Goal: Task Accomplishment & Management: Use online tool/utility

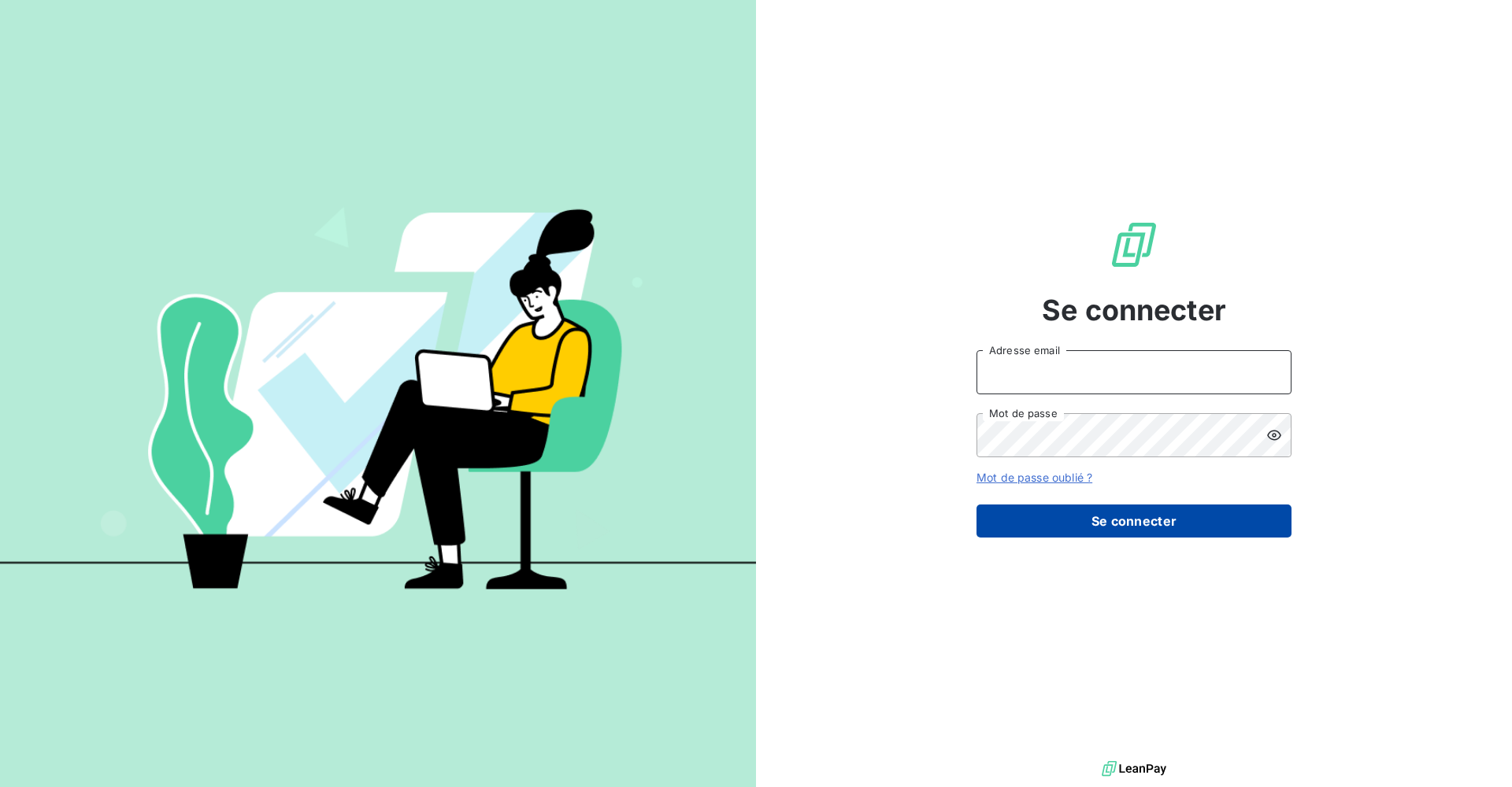
type input "[EMAIL_ADDRESS][DOMAIN_NAME]"
click at [1090, 521] on button "Se connecter" at bounding box center [1134, 521] width 315 height 33
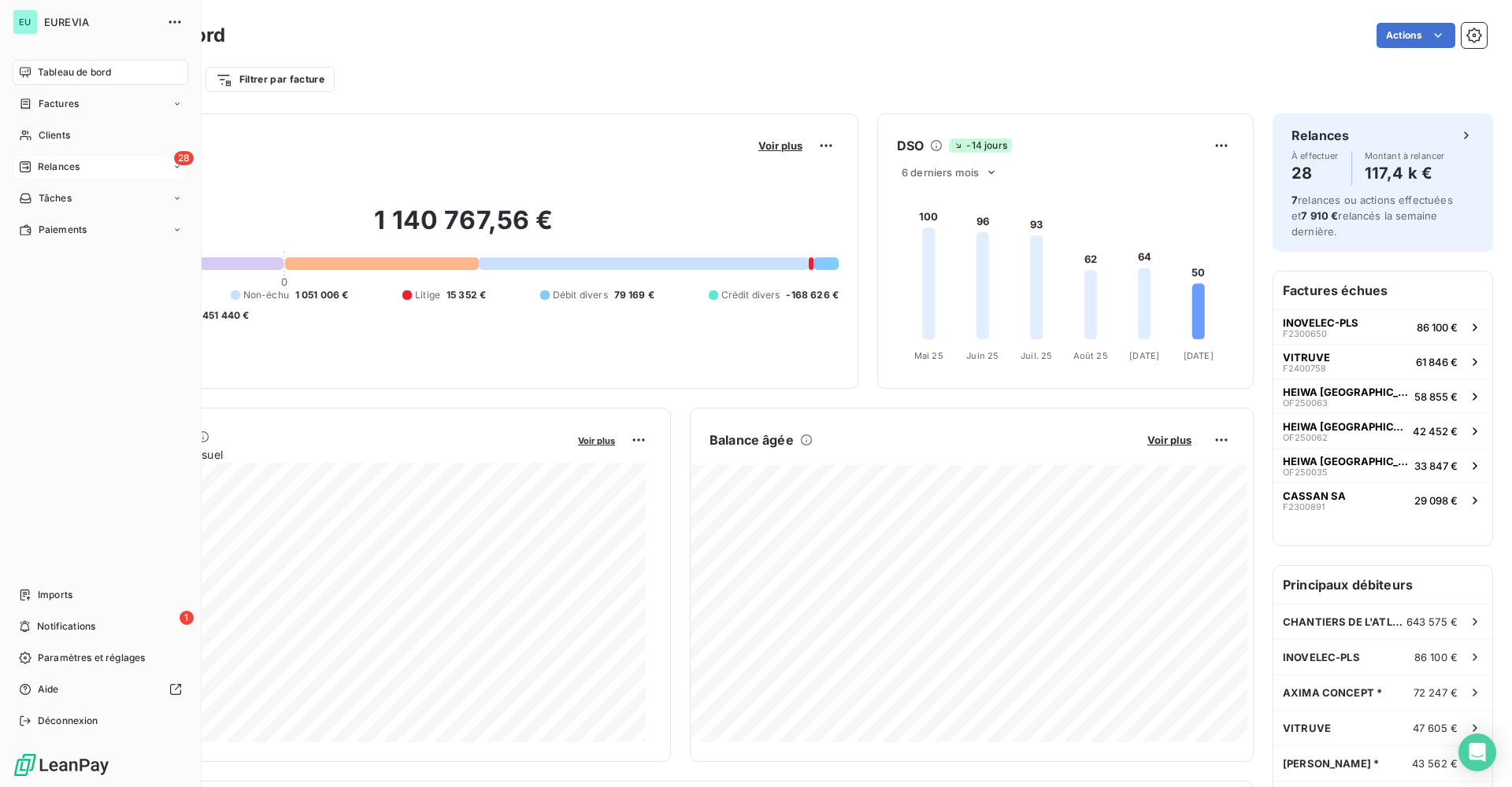
click at [45, 163] on span "Relances" at bounding box center [58, 166] width 42 height 14
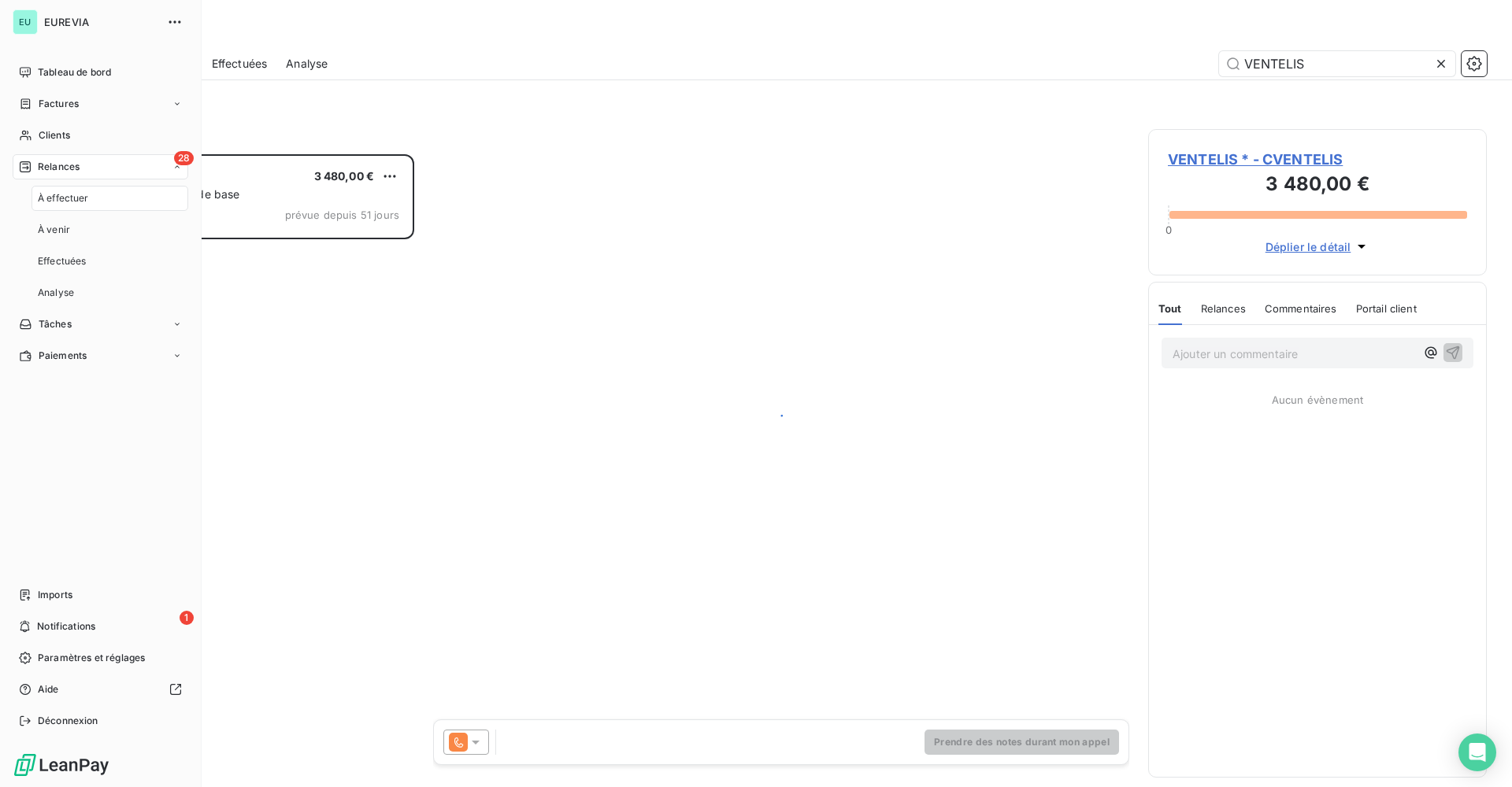
scroll to position [621, 327]
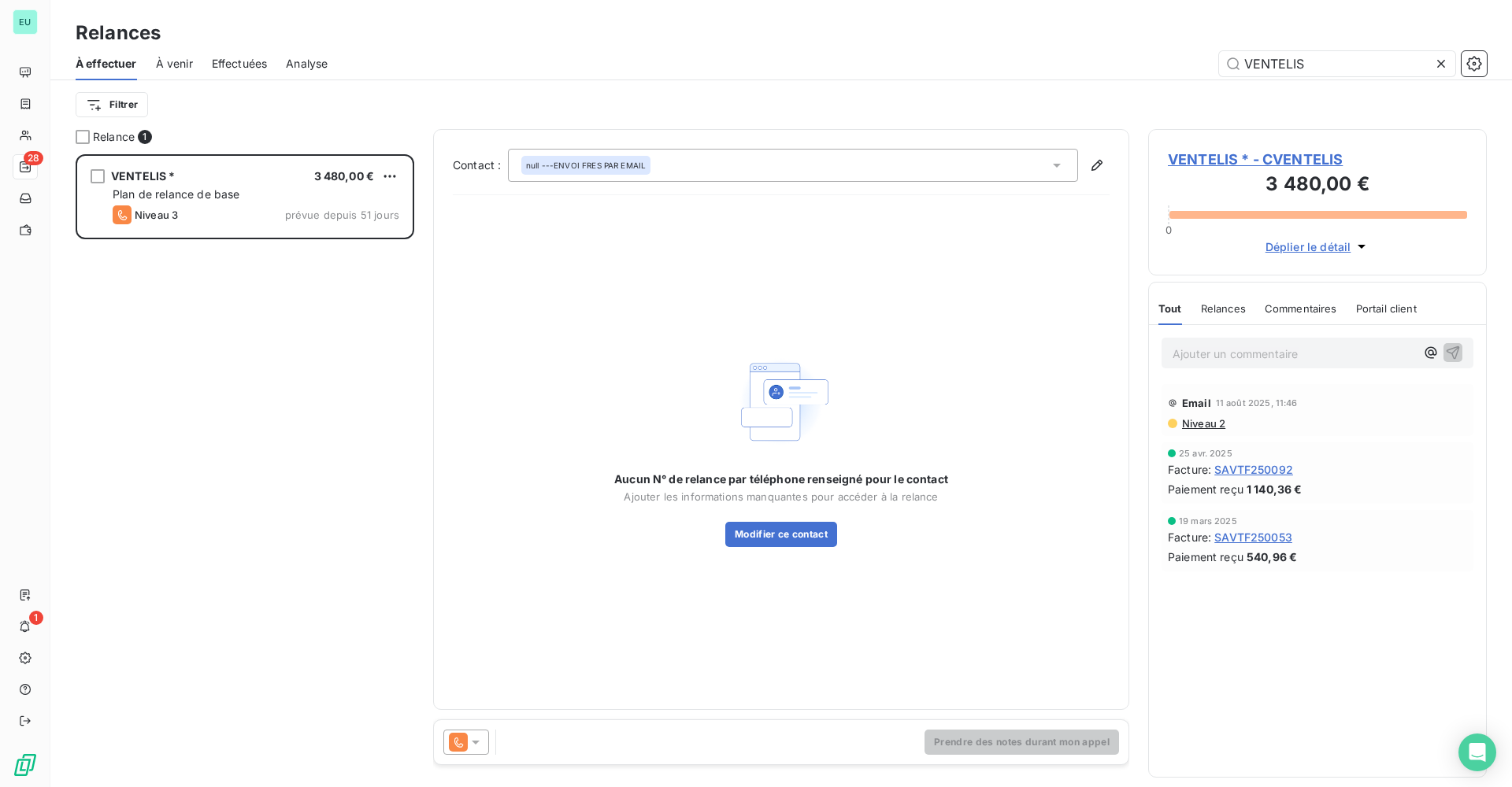
click at [1446, 59] on icon at bounding box center [1441, 63] width 16 height 16
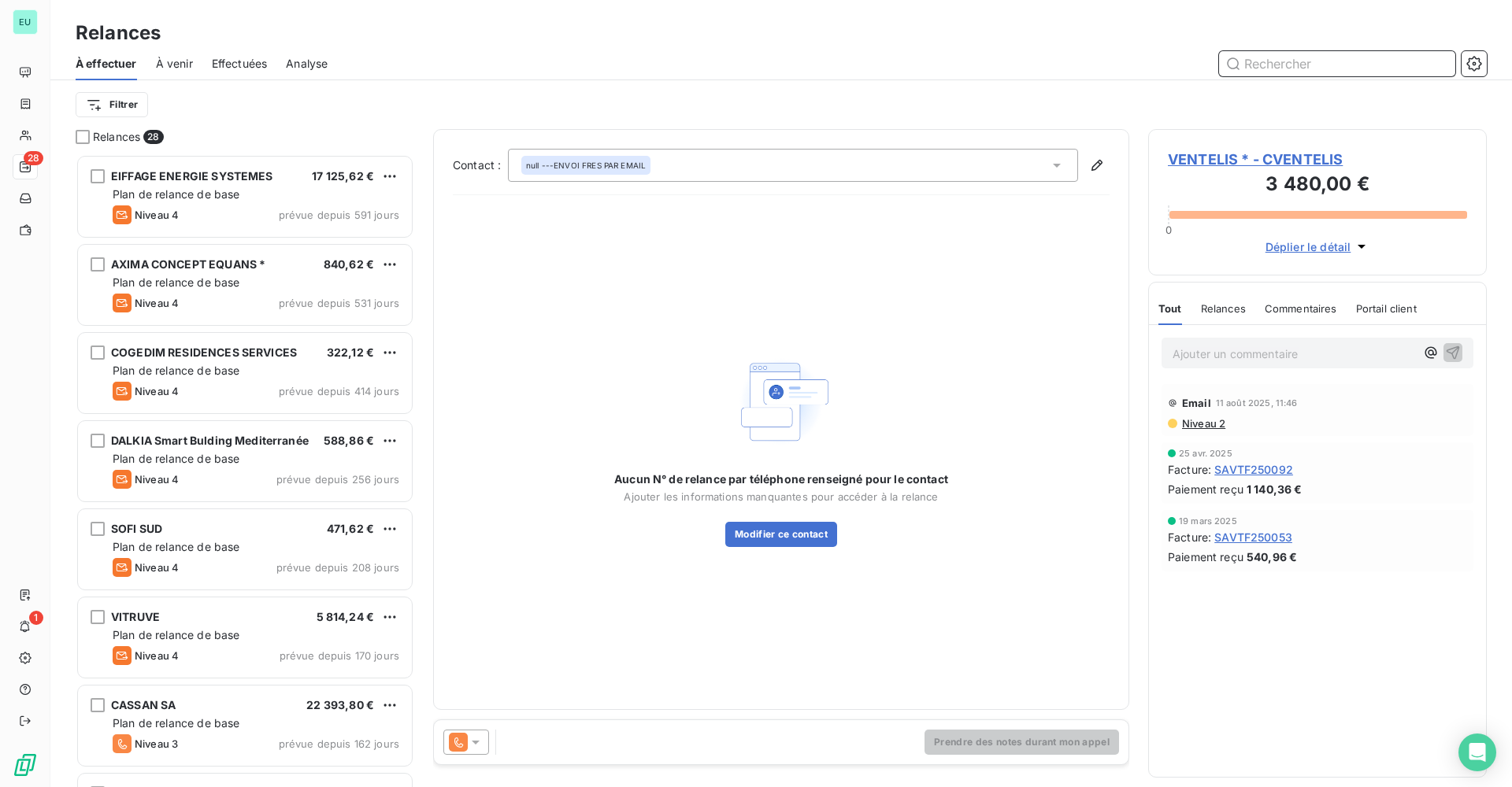
click at [1355, 64] on input "text" at bounding box center [1337, 63] width 236 height 25
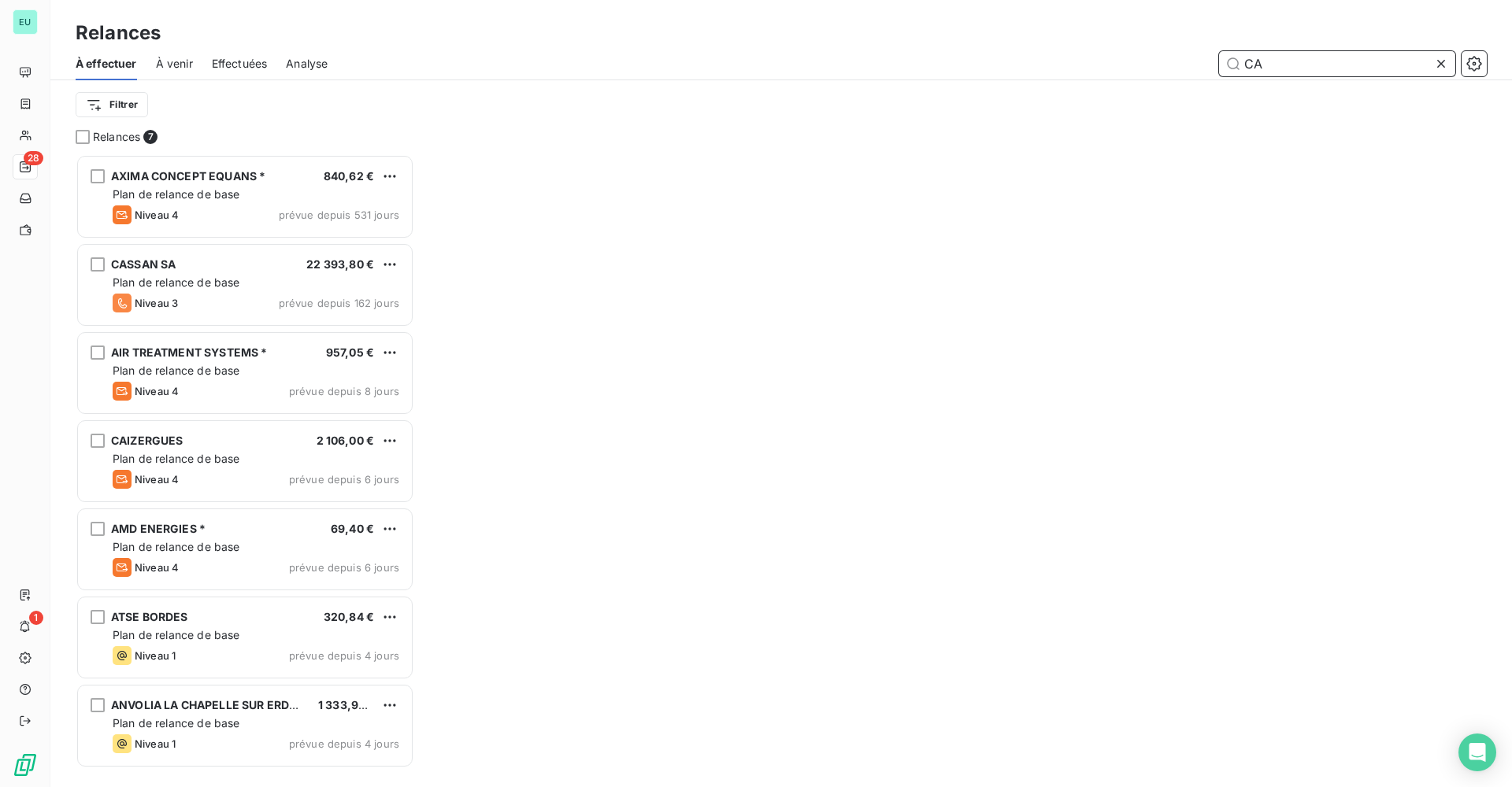
scroll to position [621, 327]
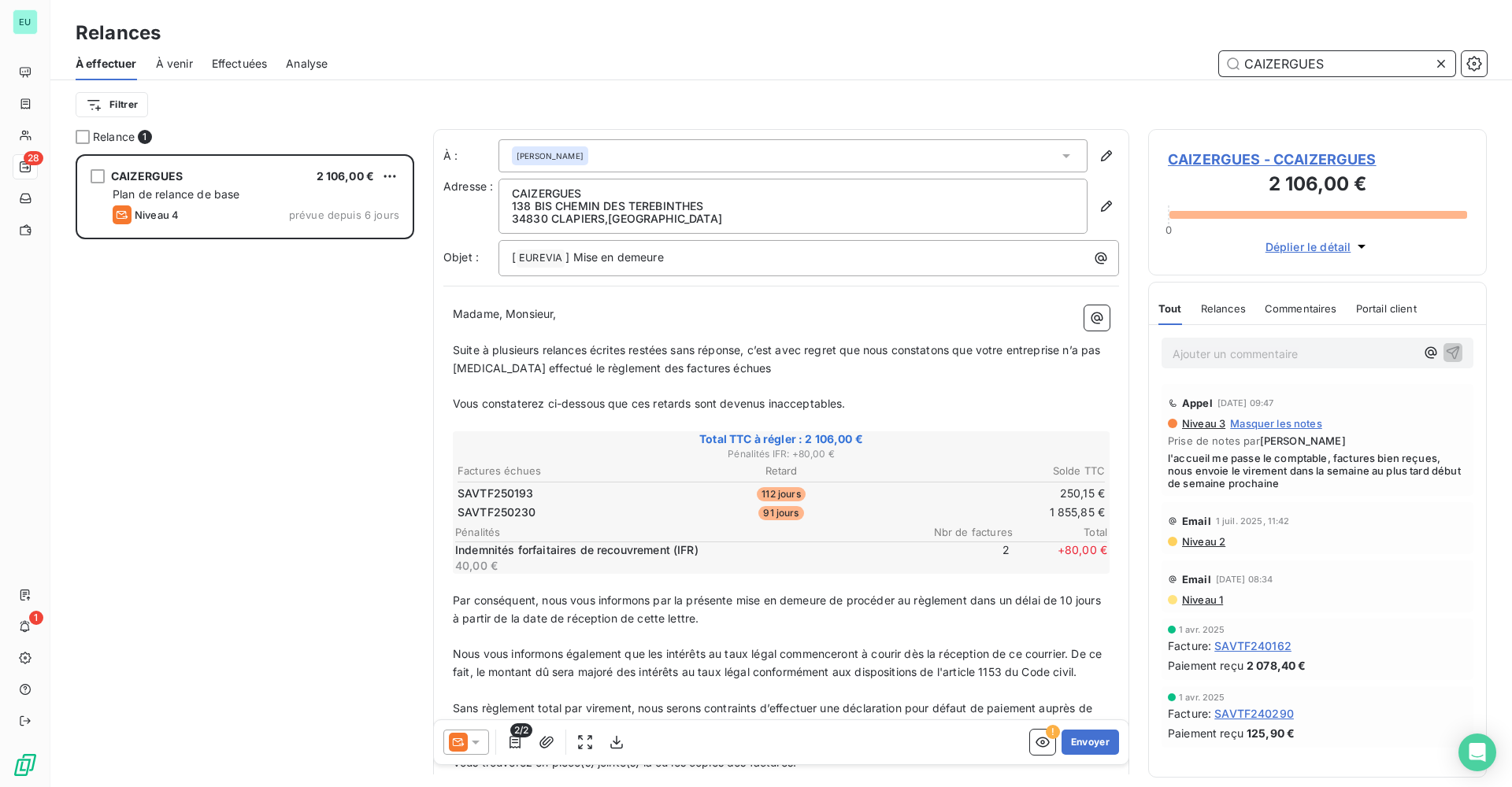
scroll to position [621, 327]
type input "CAIZERGUES"
click at [1039, 741] on icon "button" at bounding box center [1042, 742] width 16 height 16
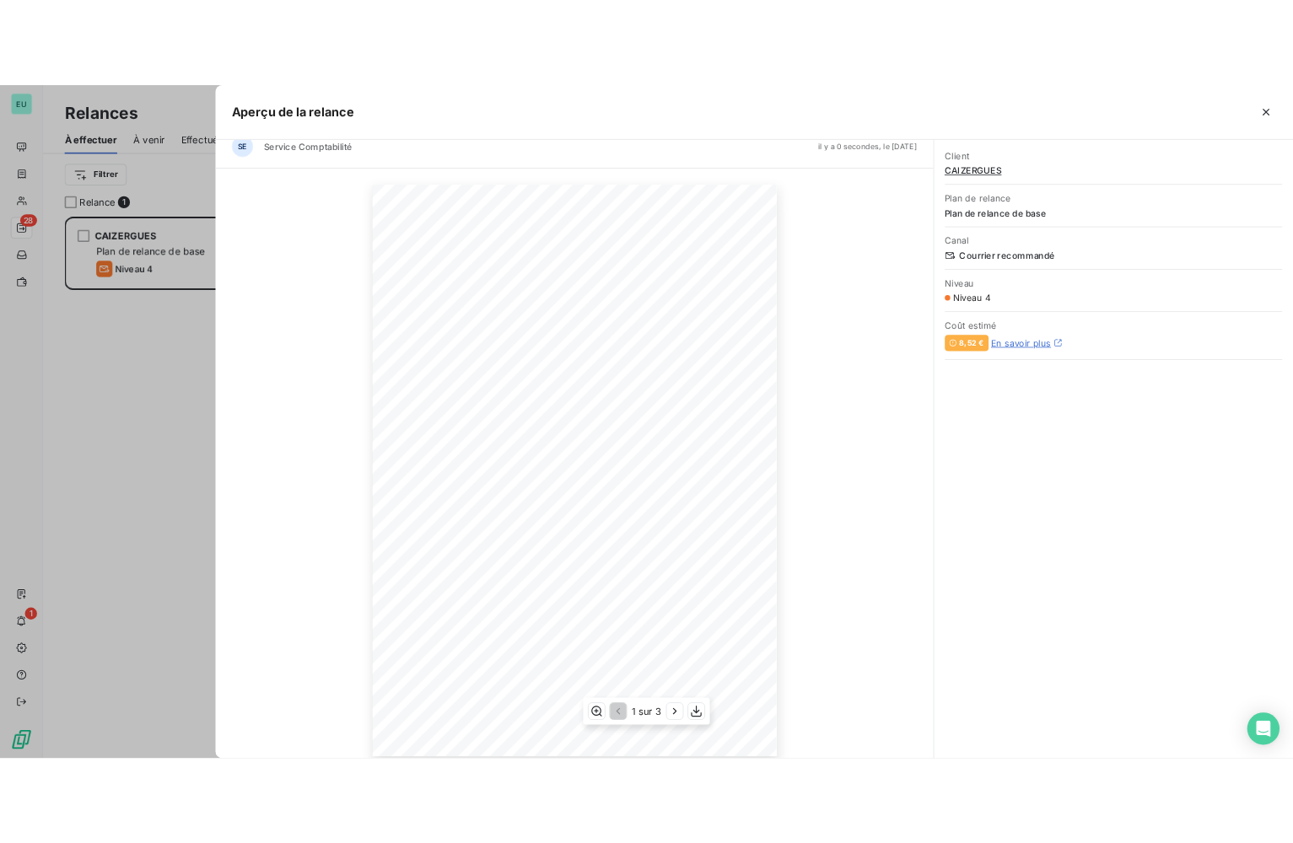
scroll to position [36, 0]
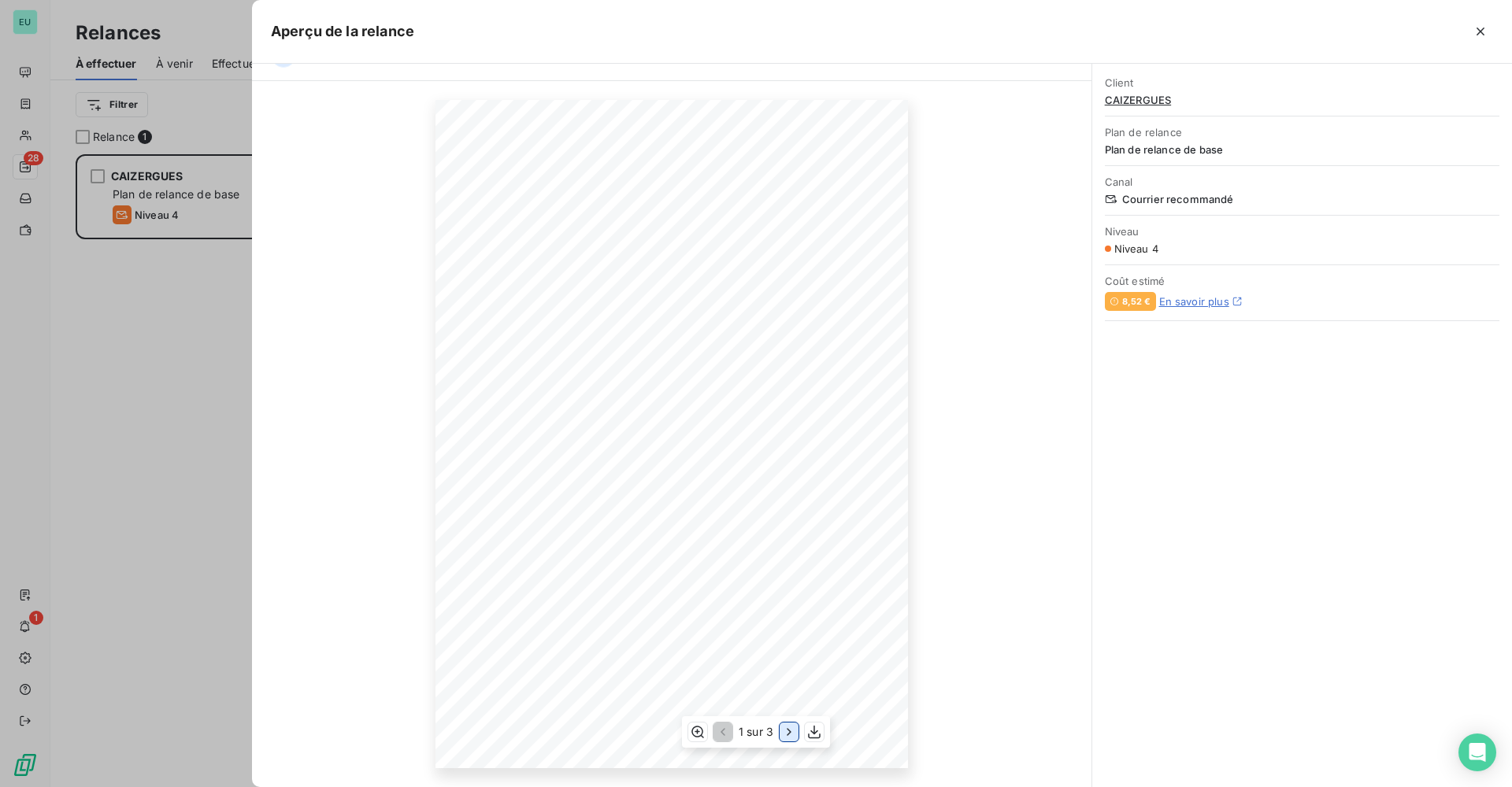
click at [790, 729] on icon "button" at bounding box center [789, 732] width 16 height 16
click at [790, 729] on icon "button" at bounding box center [790, 732] width 16 height 16
click at [822, 737] on icon "button" at bounding box center [815, 733] width 12 height 13
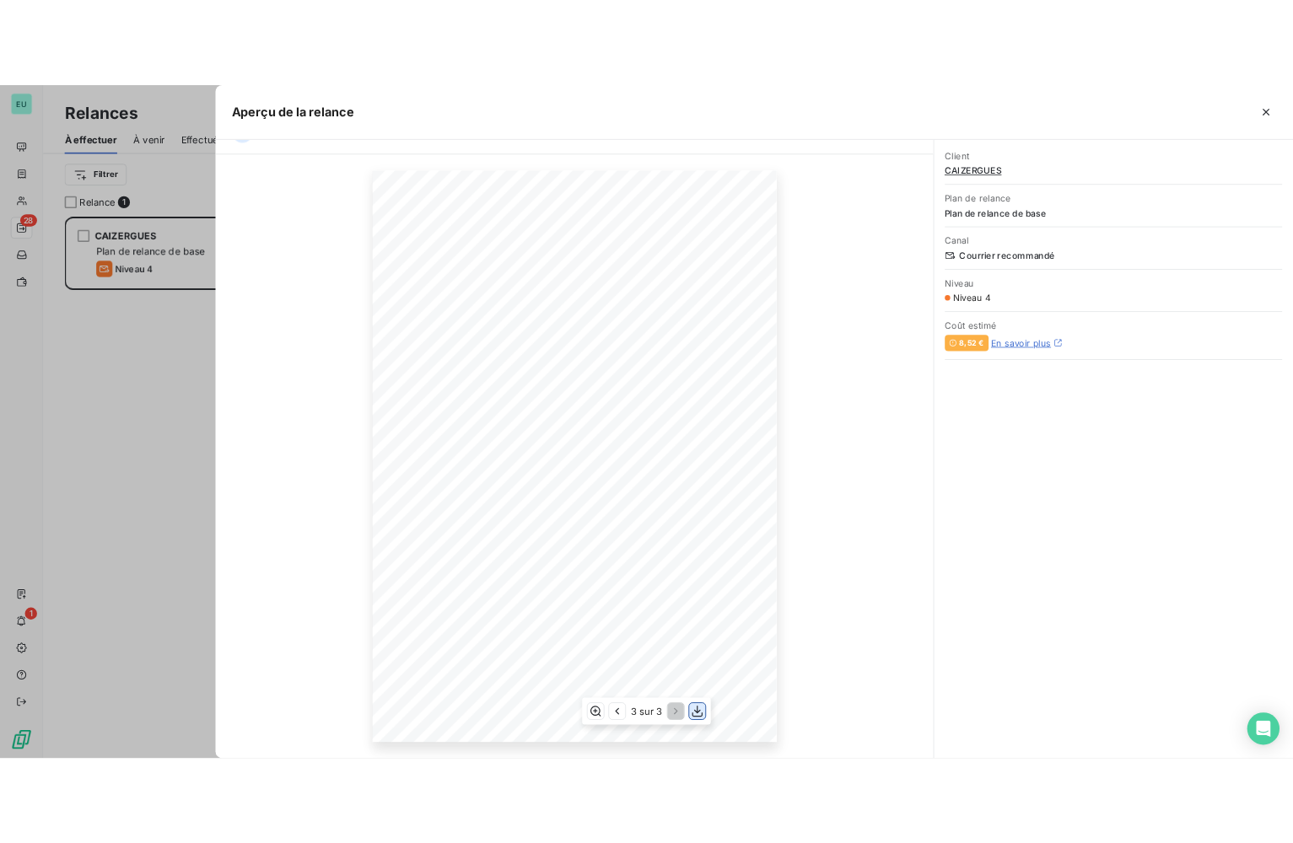
scroll to position [665, 269]
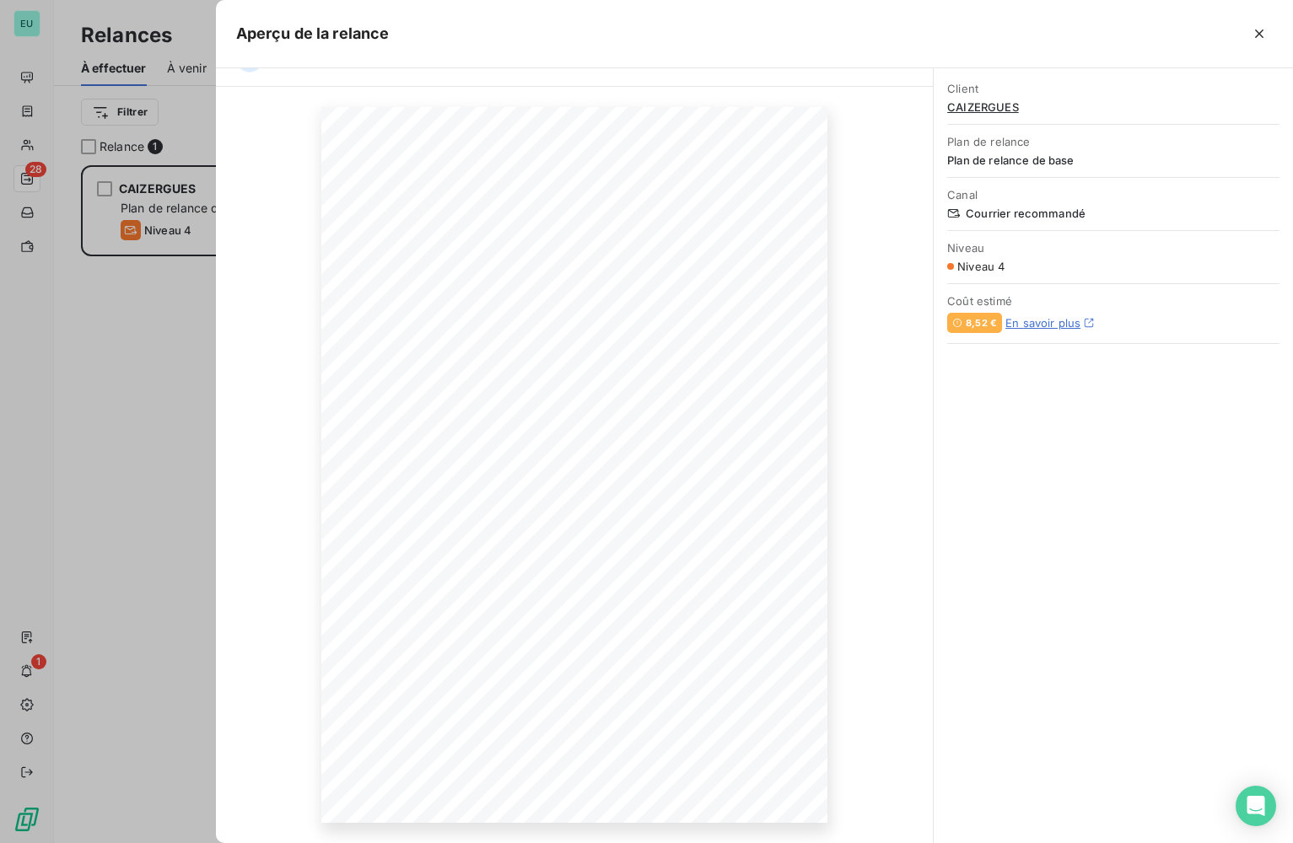
drag, startPoint x: 1256, startPoint y: 36, endPoint x: 1179, endPoint y: 91, distance: 94.3
click at [1256, 37] on icon "button" at bounding box center [1259, 34] width 8 height 8
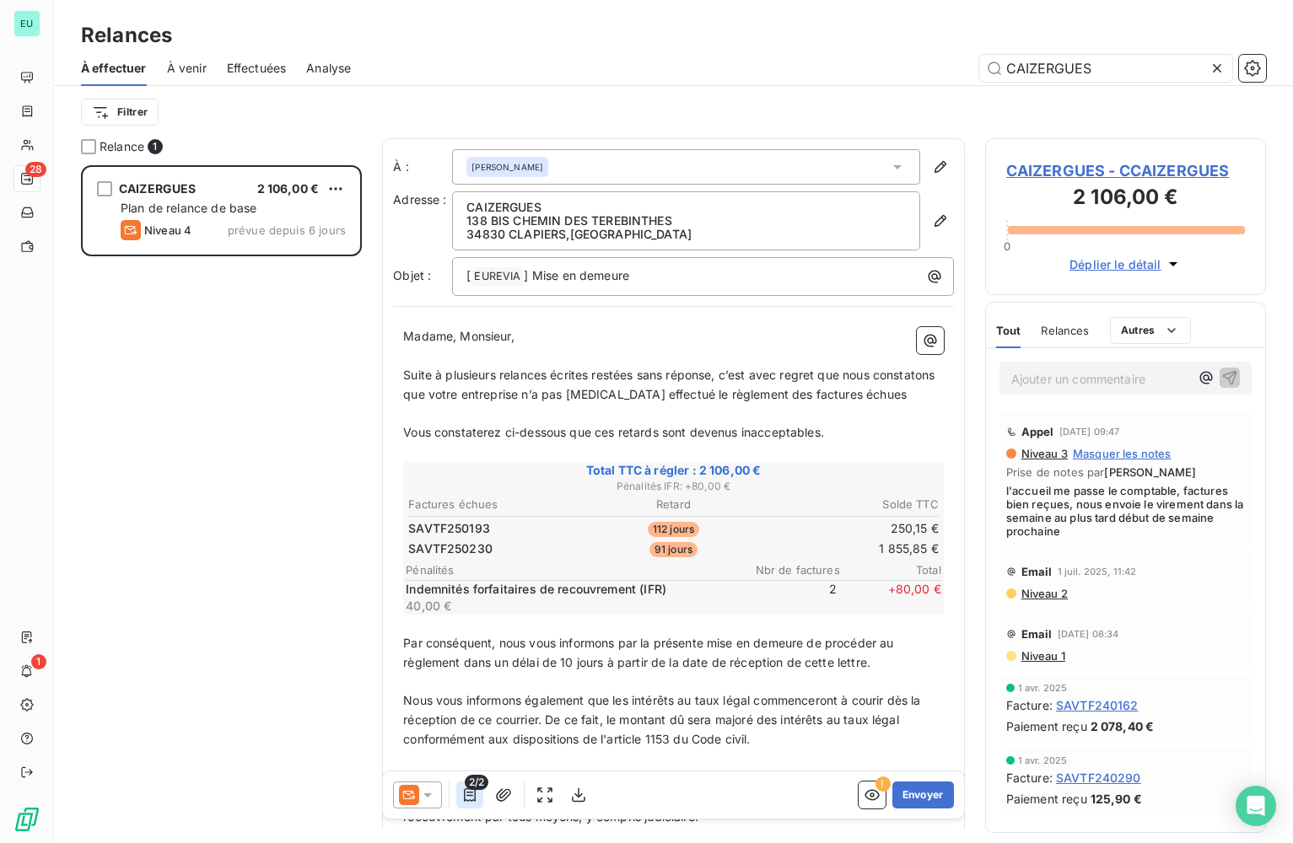
click at [465, 795] on icon "button" at bounding box center [470, 795] width 12 height 13
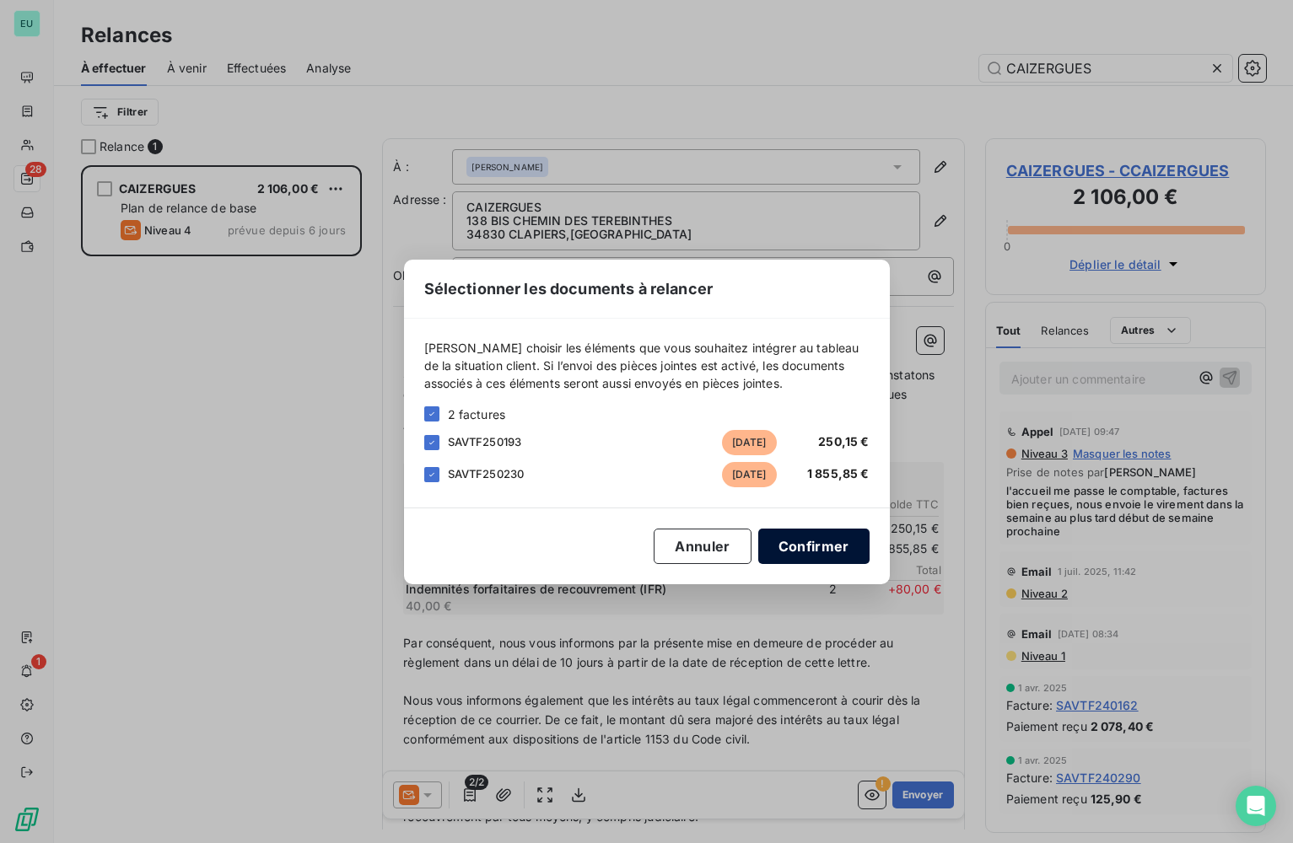
click at [821, 547] on button "Confirmer" at bounding box center [813, 546] width 111 height 35
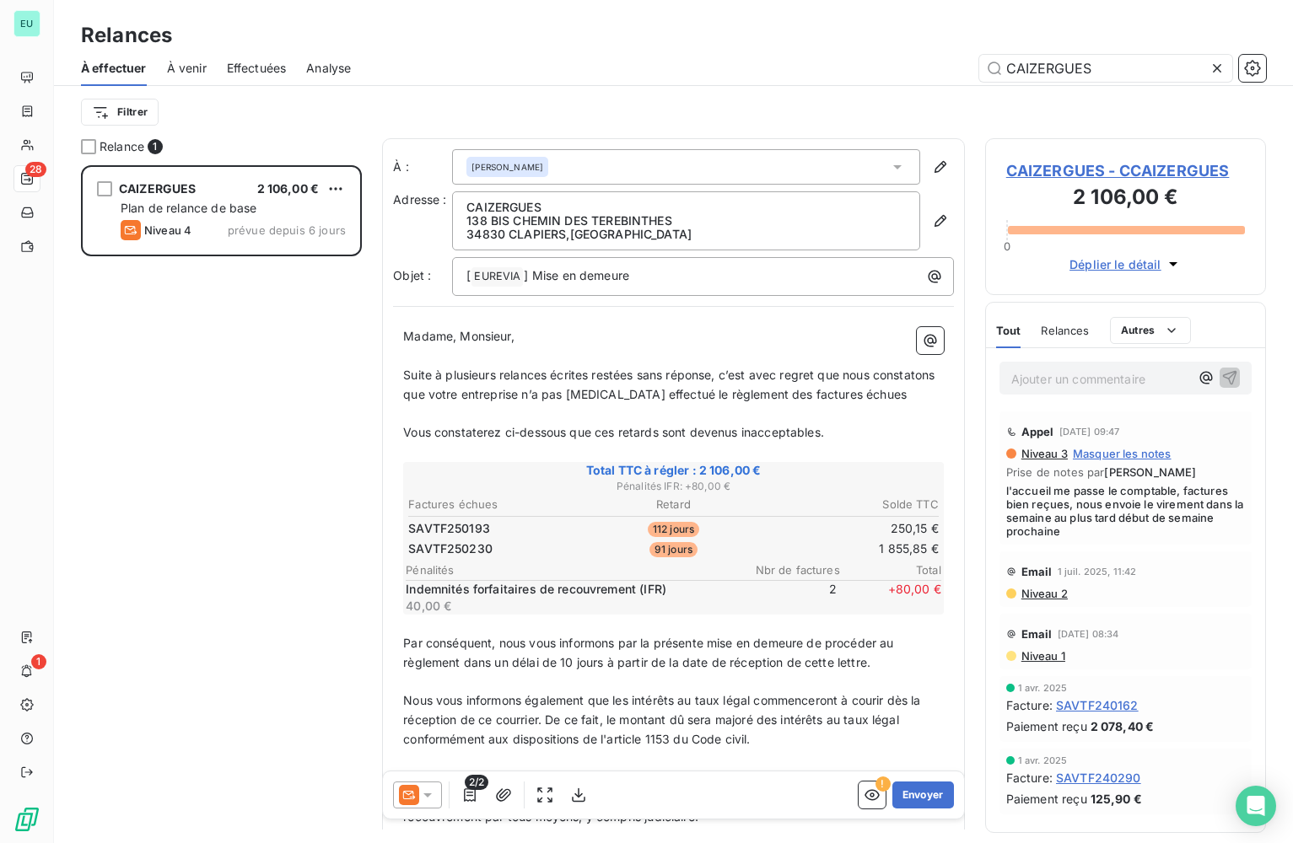
click at [561, 374] on span "Suite à plusieurs relances écrites restées sans réponse, c’est avec regret que …" at bounding box center [670, 385] width 535 height 34
drag, startPoint x: 555, startPoint y: 374, endPoint x: 819, endPoint y: 403, distance: 265.6
click at [568, 378] on span "Suite à plusieurs relances écrites restées sans réponse, c’est avec regret que …" at bounding box center [670, 385] width 535 height 34
click at [849, 400] on p "Suite à plusieurs relances restées sans réponse, c’est avec regret que nous con…" at bounding box center [673, 385] width 541 height 39
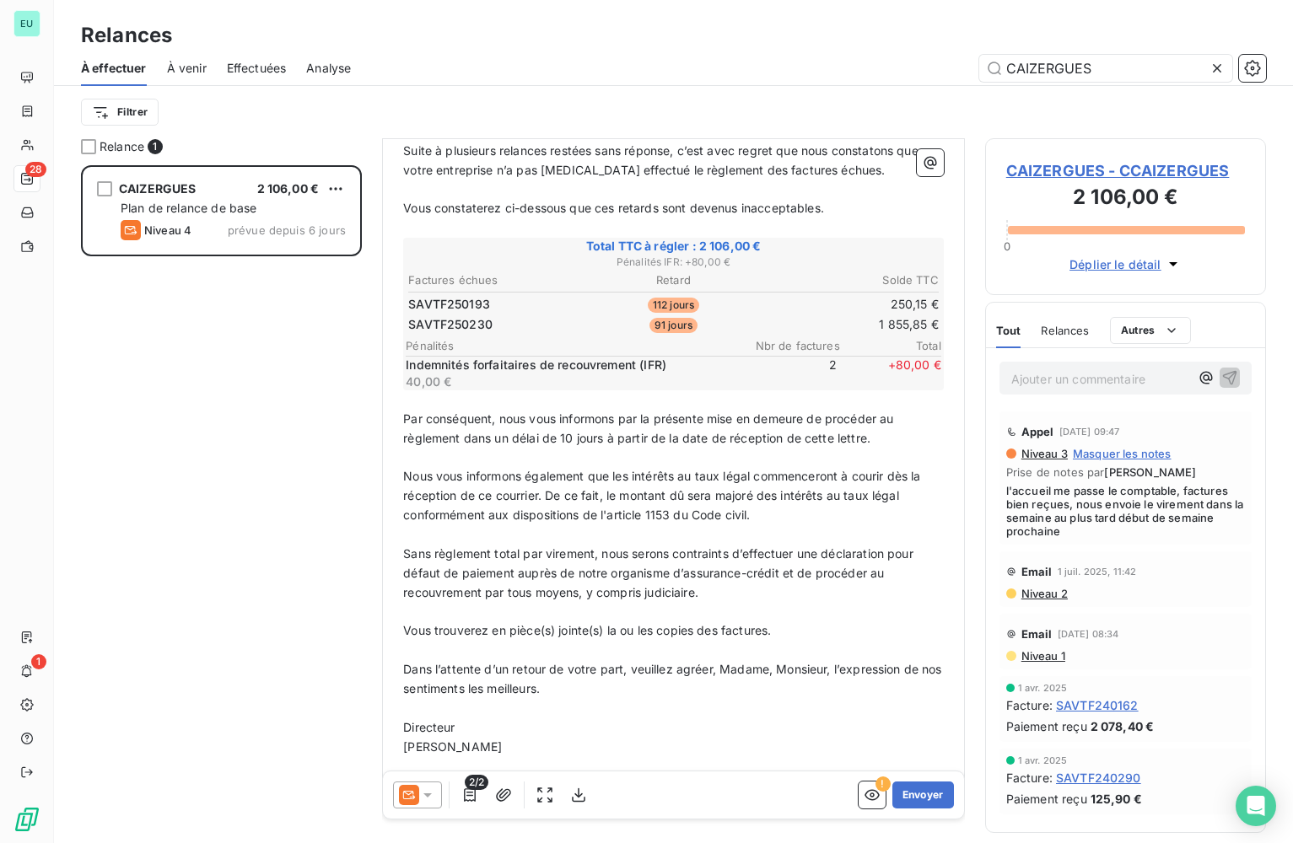
scroll to position [258, 0]
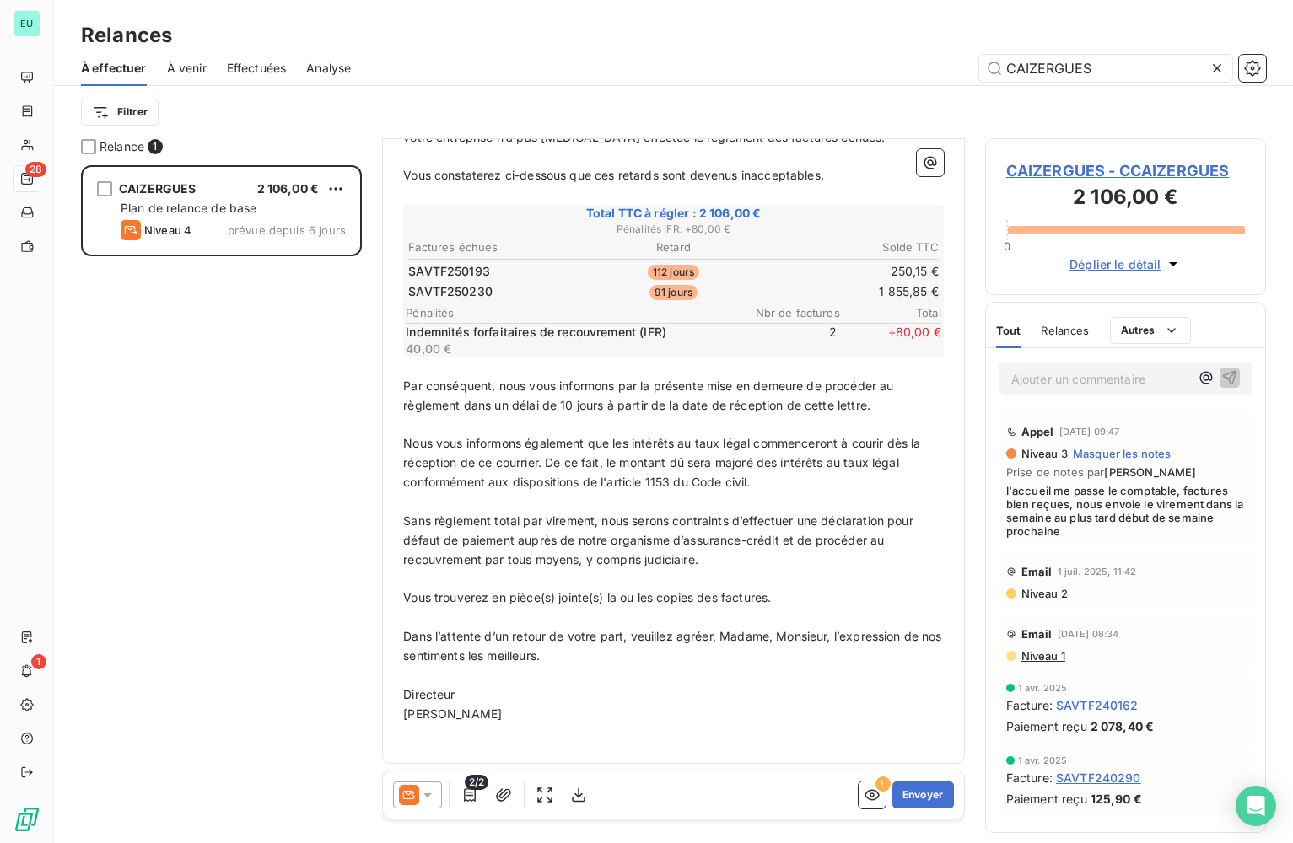
drag, startPoint x: 578, startPoint y: 563, endPoint x: 809, endPoint y: 527, distance: 233.8
click at [581, 563] on span "Sans règlement total par virement, nous serons contraints d’effectuer une décla…" at bounding box center [660, 540] width 514 height 53
drag, startPoint x: 491, startPoint y: 638, endPoint x: 616, endPoint y: 626, distance: 125.5
click at [493, 638] on span "Dans l’attente d’un retour de votre part, veuillez agréer, Madame, Monsieur, l’…" at bounding box center [674, 646] width 542 height 34
click at [580, 792] on icon "button" at bounding box center [578, 795] width 17 height 17
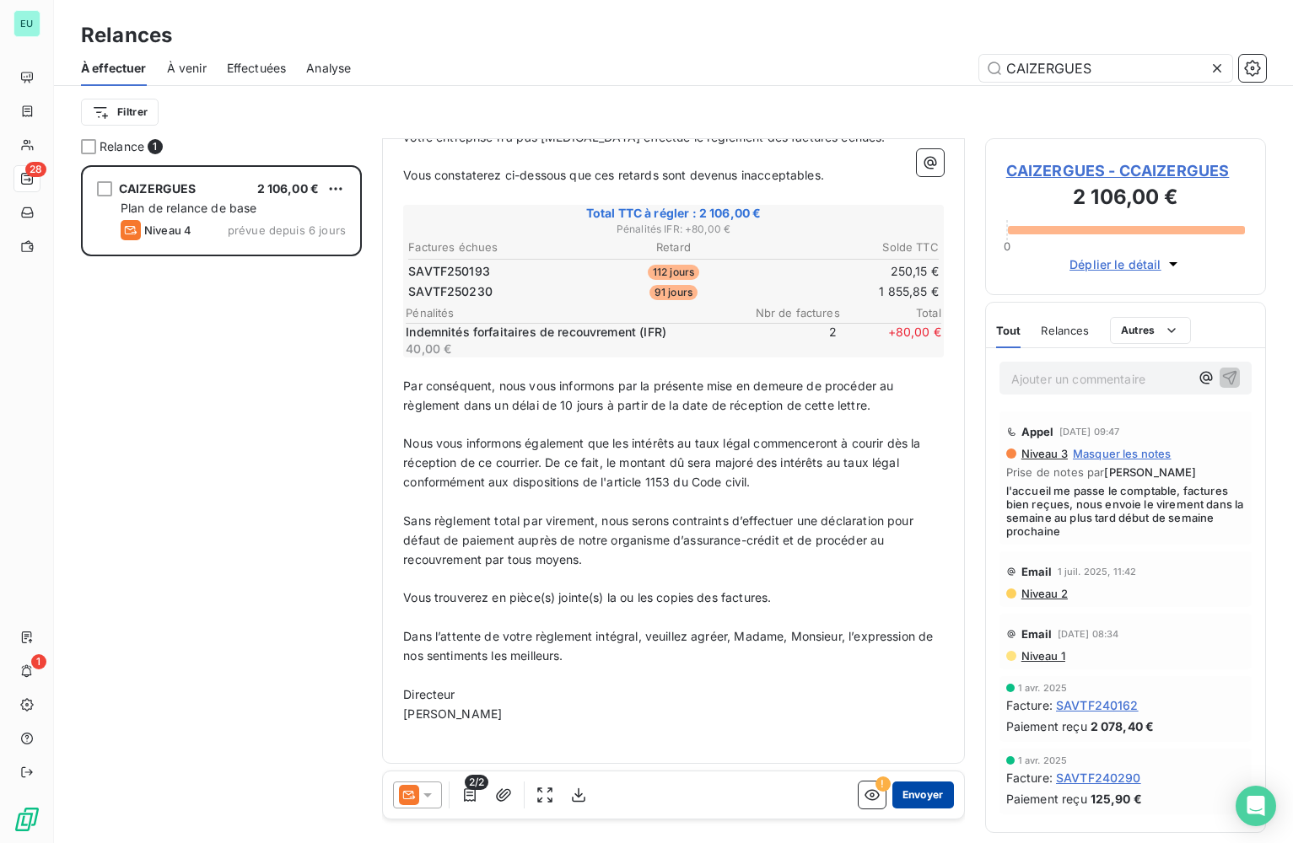
click at [909, 801] on button "Envoyer" at bounding box center [923, 795] width 62 height 27
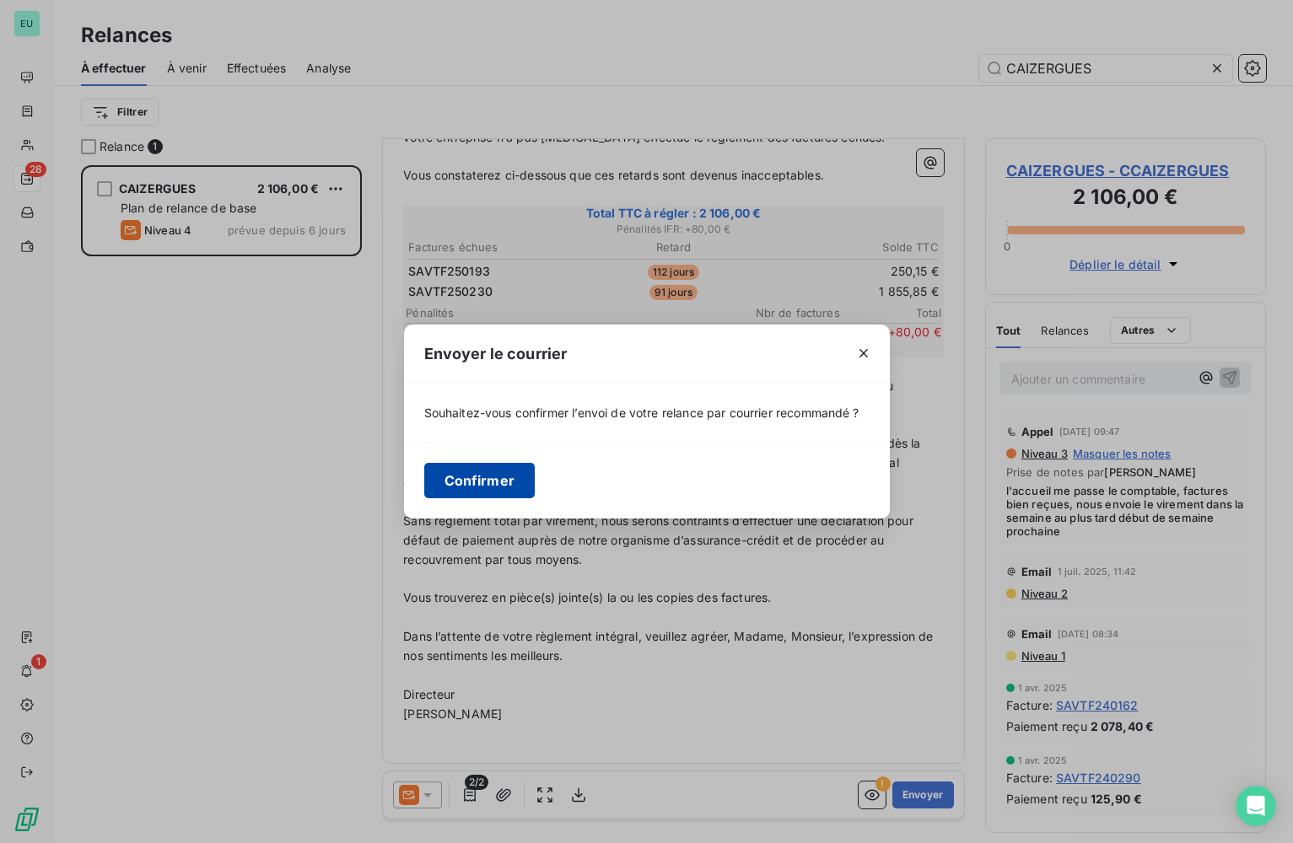
click at [472, 475] on button "Confirmer" at bounding box center [479, 480] width 111 height 35
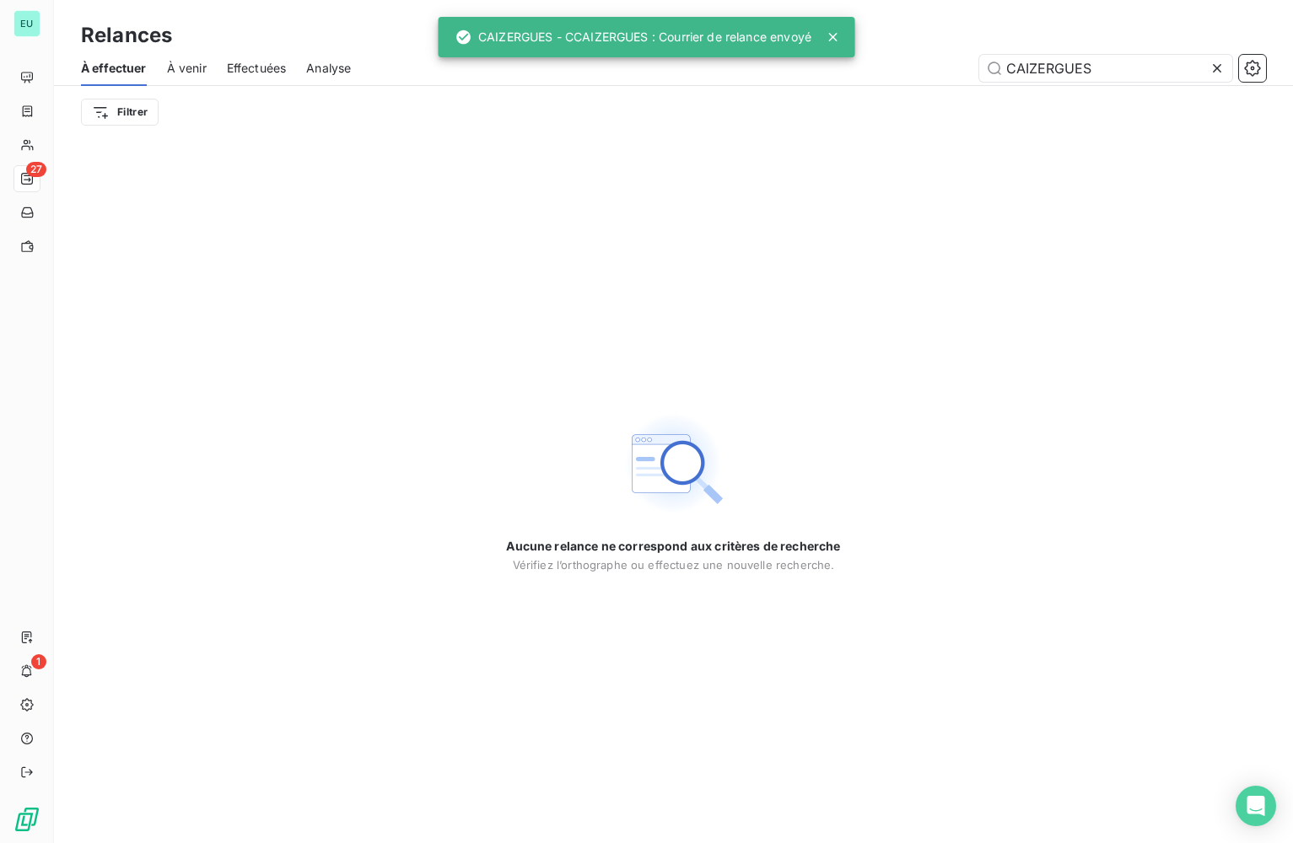
click at [188, 78] on div "À venir" at bounding box center [187, 68] width 40 height 35
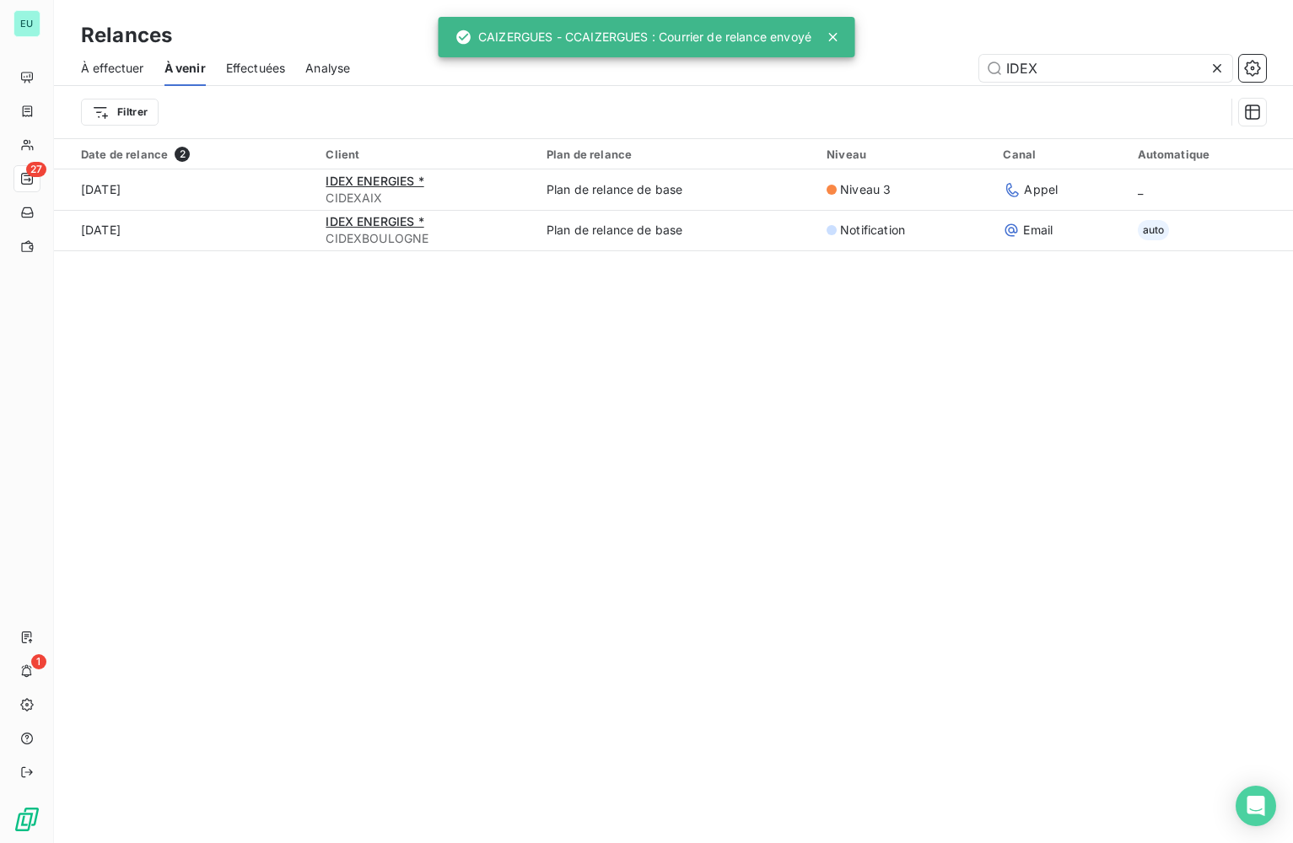
click at [134, 61] on span "À effectuer" at bounding box center [112, 68] width 63 height 17
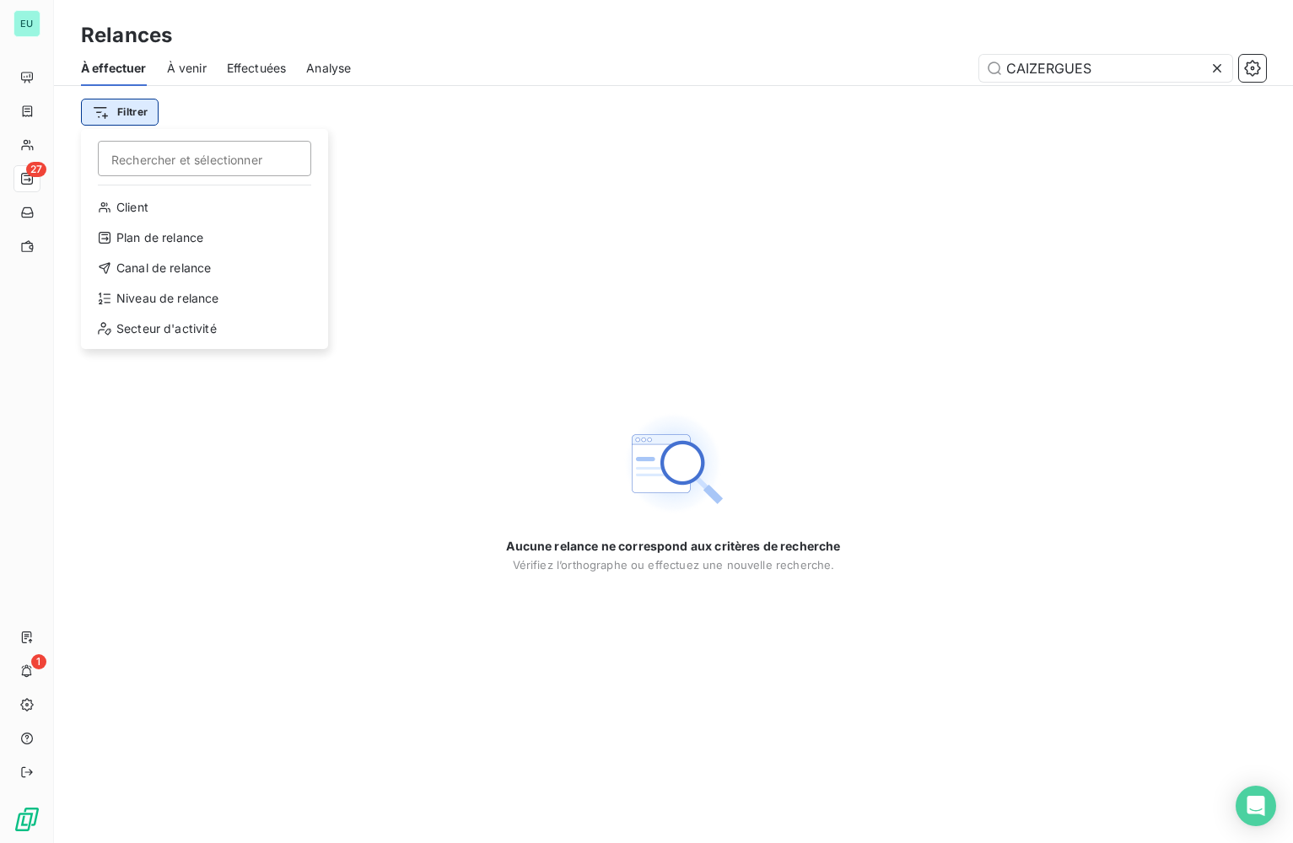
click at [148, 109] on html "EU 27 1 Relances À effectuer À venir Effectuées Analyse CAIZERGUES Filtrer Rech…" at bounding box center [646, 421] width 1293 height 843
click at [168, 304] on div "Niveau de relance" at bounding box center [205, 298] width 234 height 27
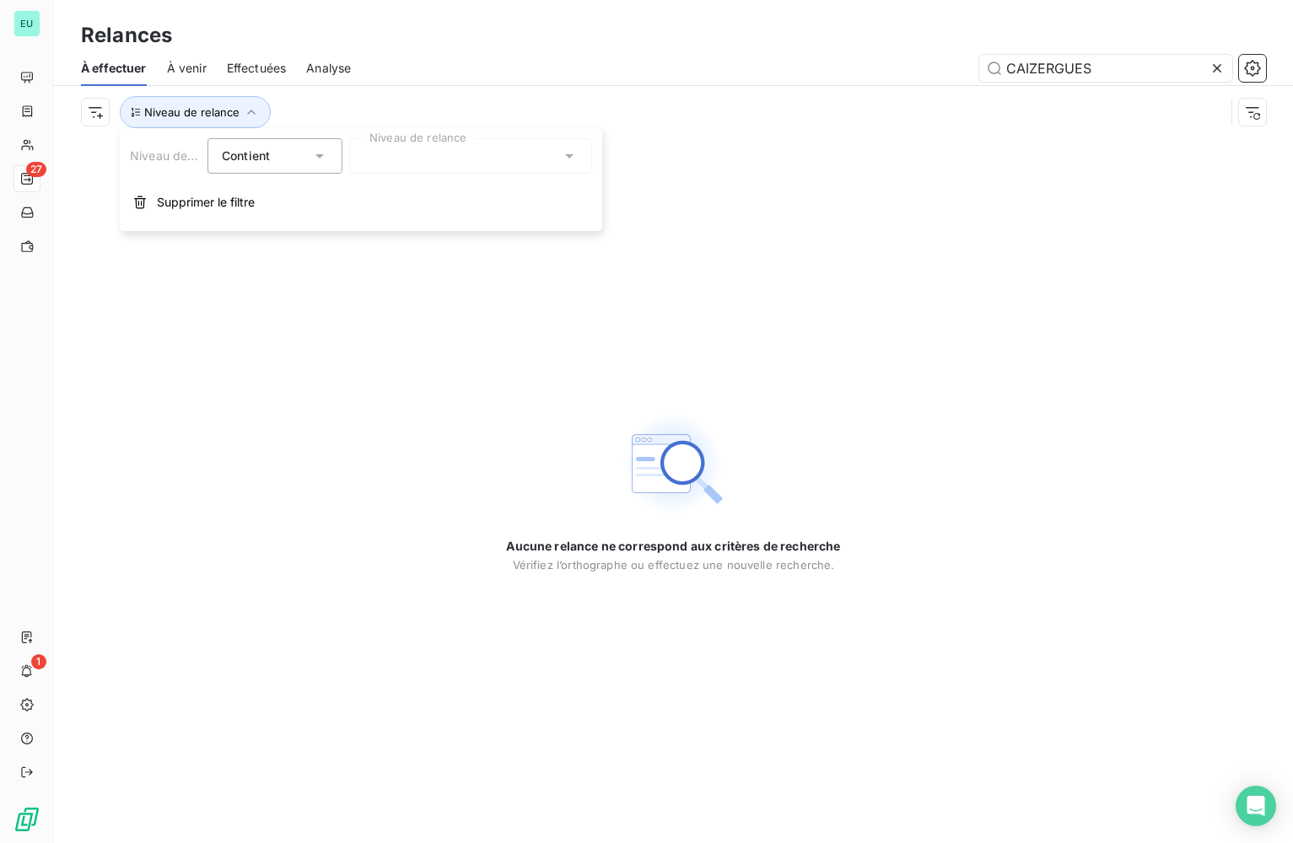
click at [325, 154] on icon at bounding box center [319, 156] width 17 height 17
click at [571, 163] on icon at bounding box center [569, 156] width 17 height 17
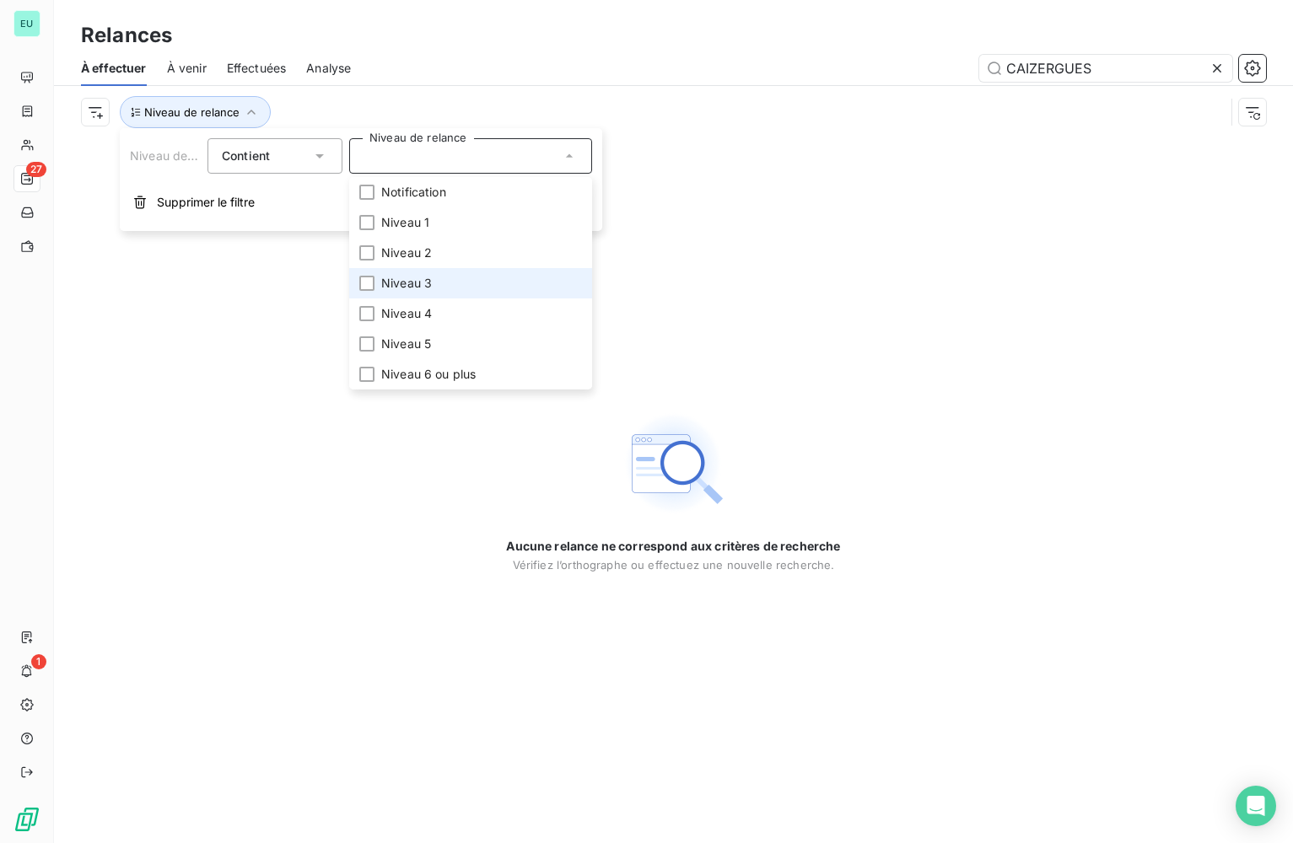
click at [419, 284] on span "Niveau 3" at bounding box center [406, 283] width 51 height 17
click at [1223, 76] on div at bounding box center [1221, 68] width 24 height 27
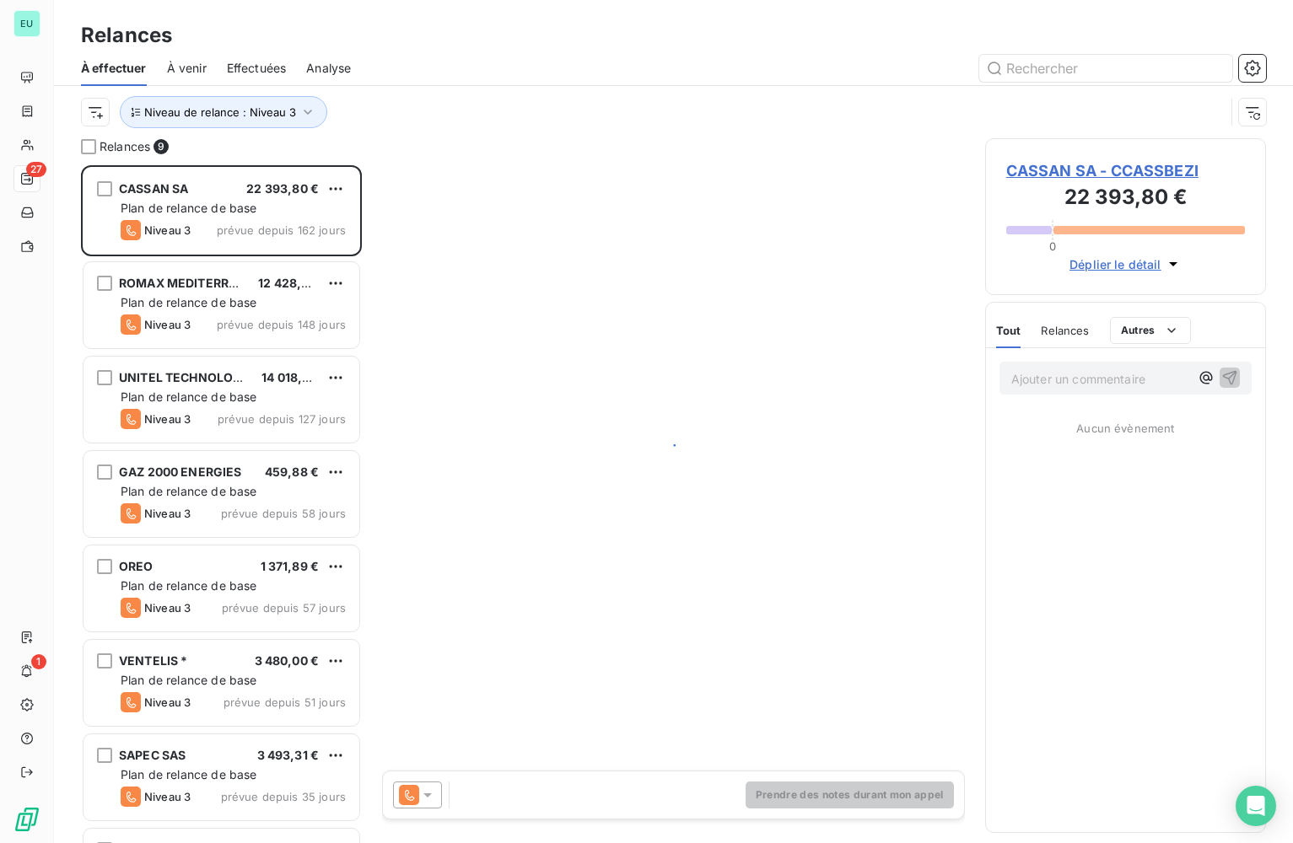
scroll to position [665, 269]
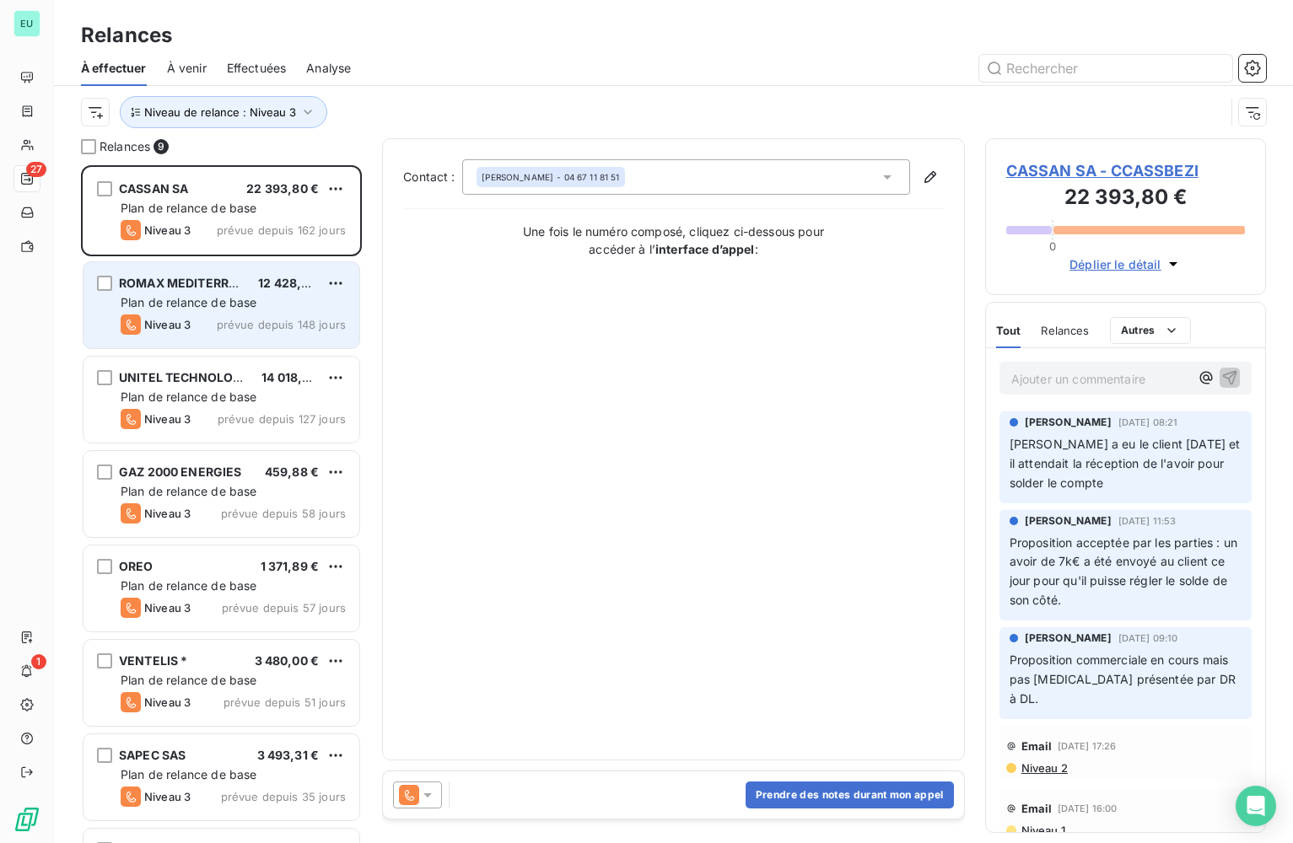
click at [255, 300] on span "Plan de relance de base" at bounding box center [189, 302] width 136 height 14
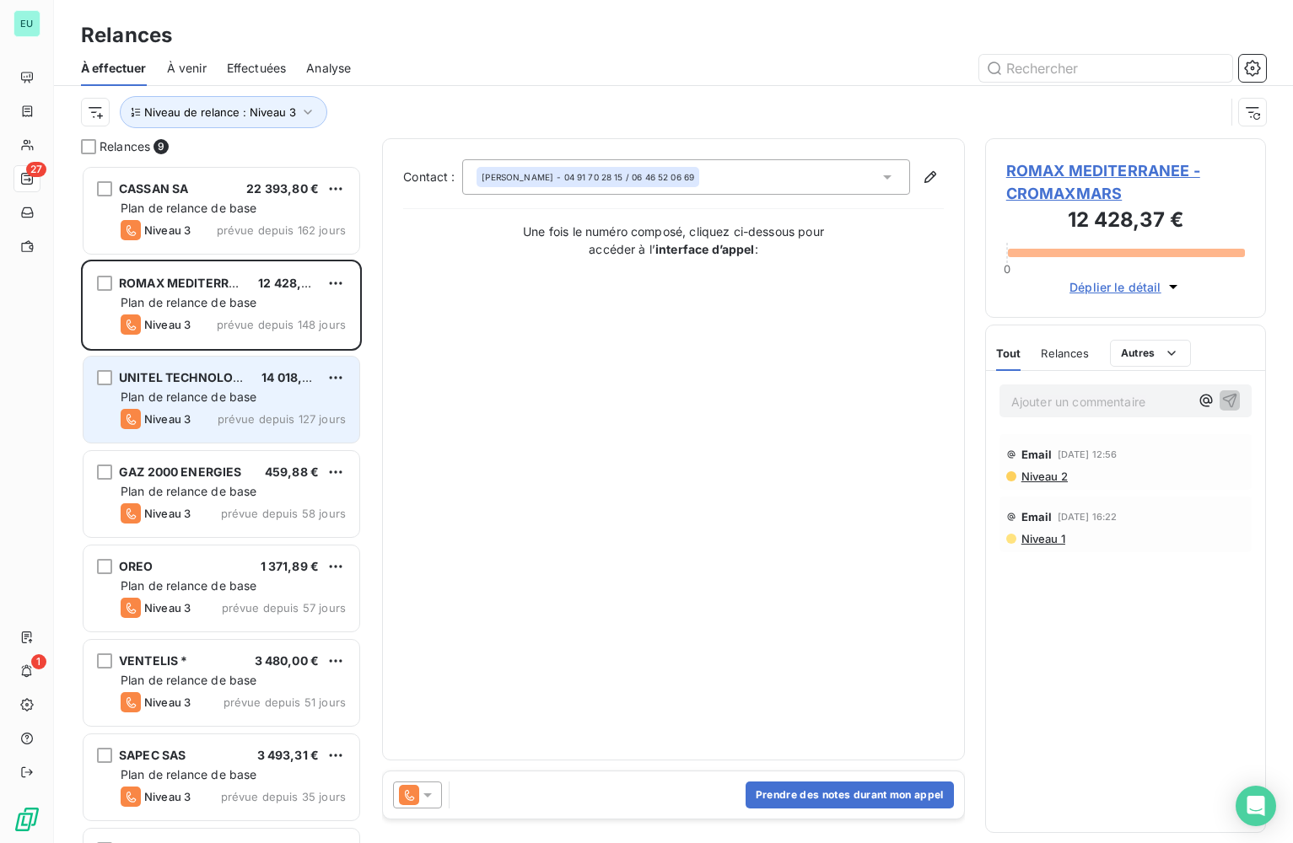
click at [260, 391] on div "Plan de relance de base" at bounding box center [233, 397] width 225 height 17
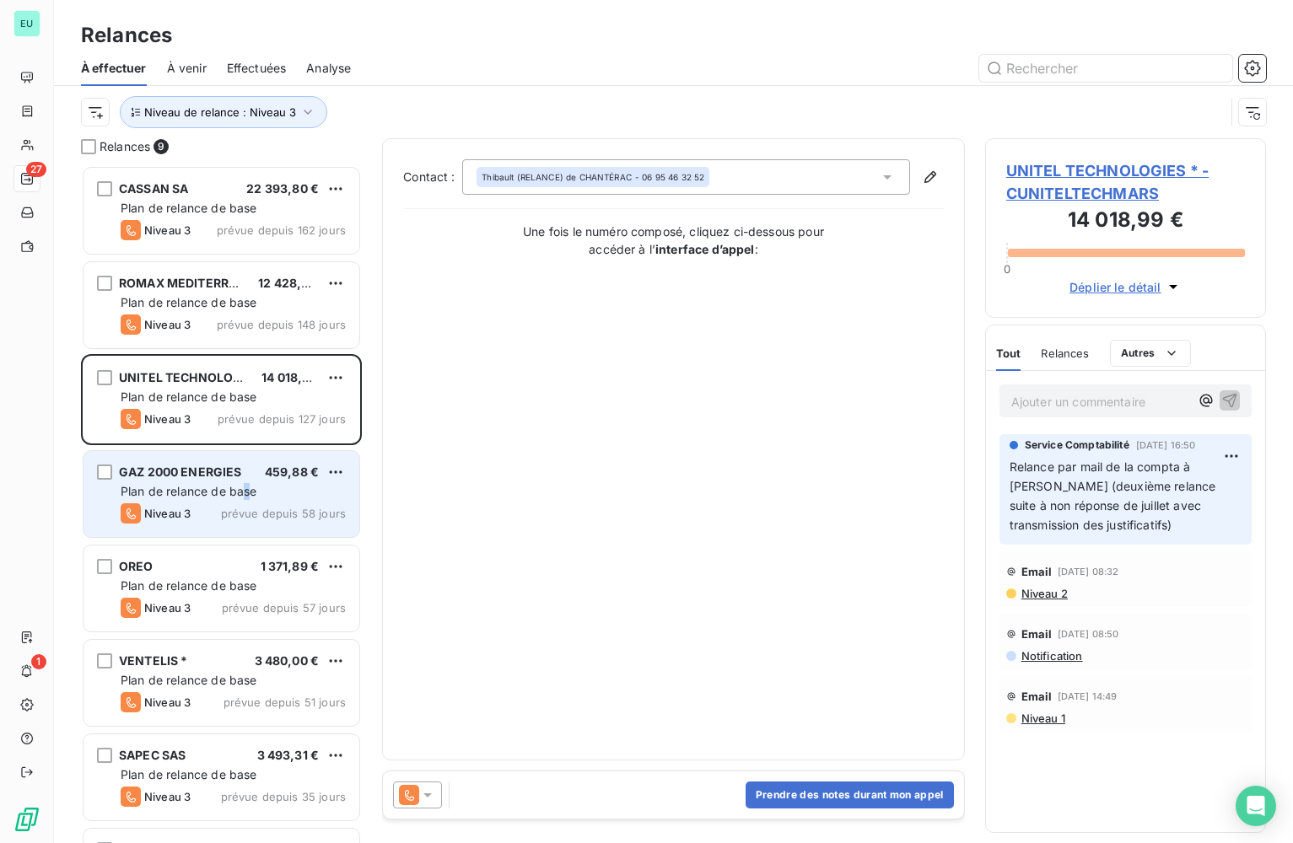
click at [247, 494] on span "Plan de relance de base" at bounding box center [189, 491] width 136 height 14
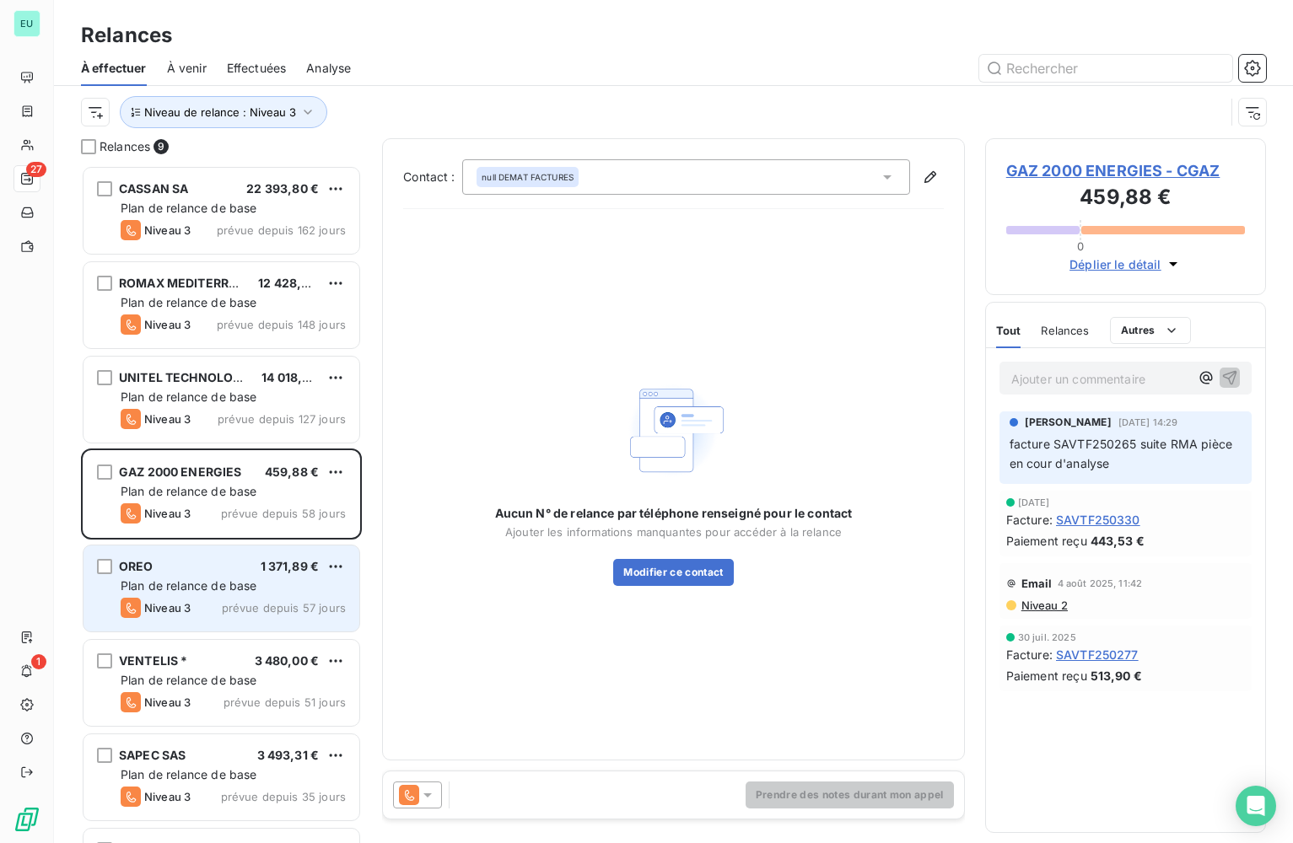
click at [218, 583] on span "Plan de relance de base" at bounding box center [189, 586] width 136 height 14
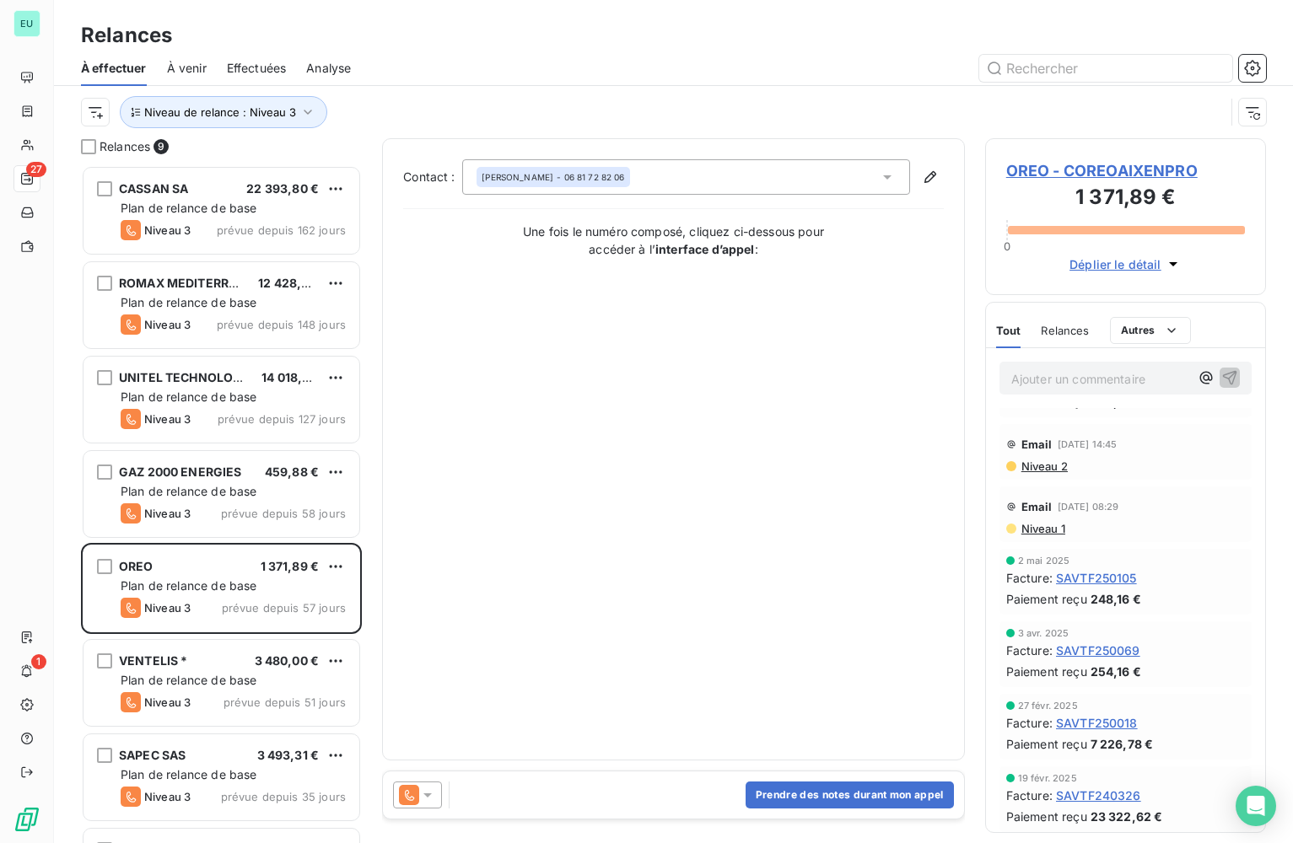
scroll to position [633, 0]
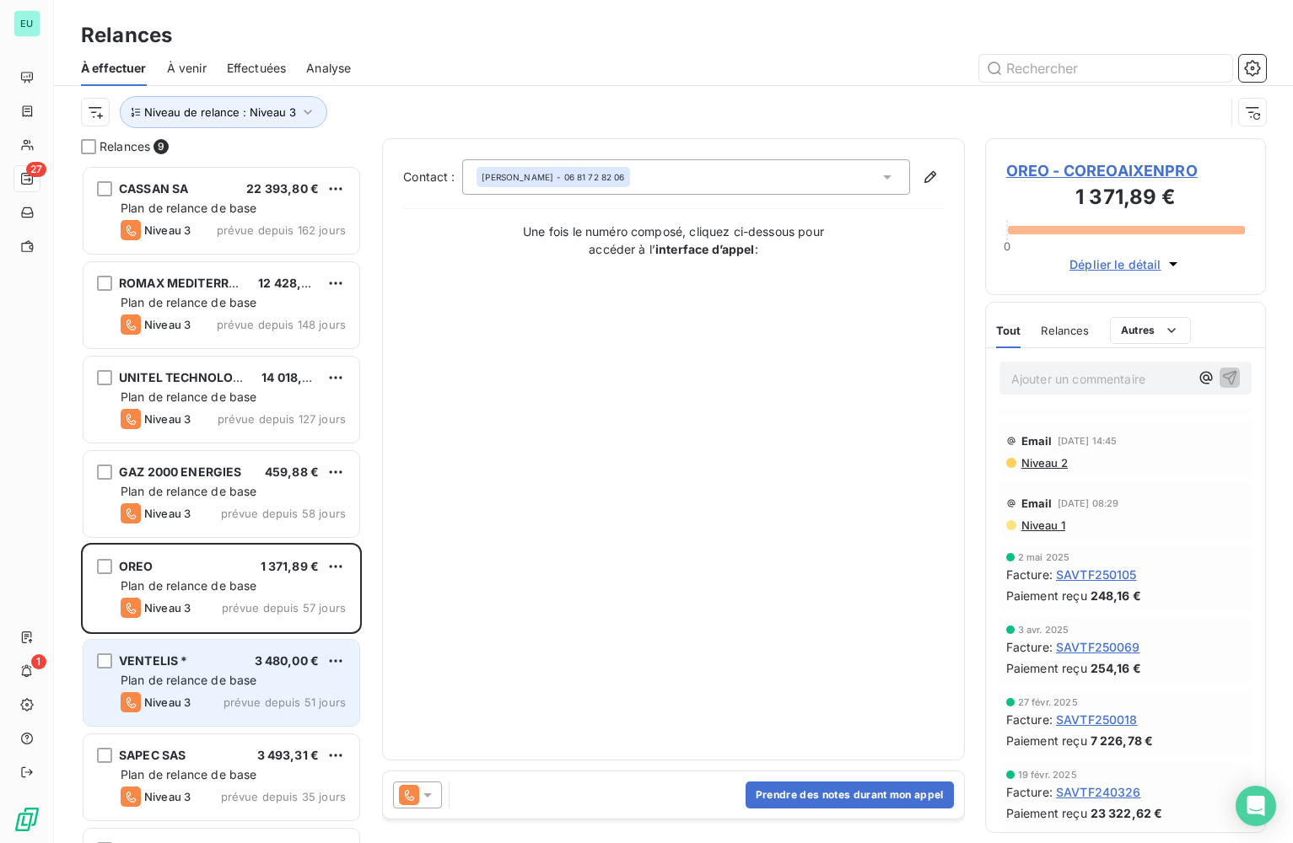
click at [214, 664] on div "VENTELIS * 3 480,00 €" at bounding box center [233, 661] width 225 height 15
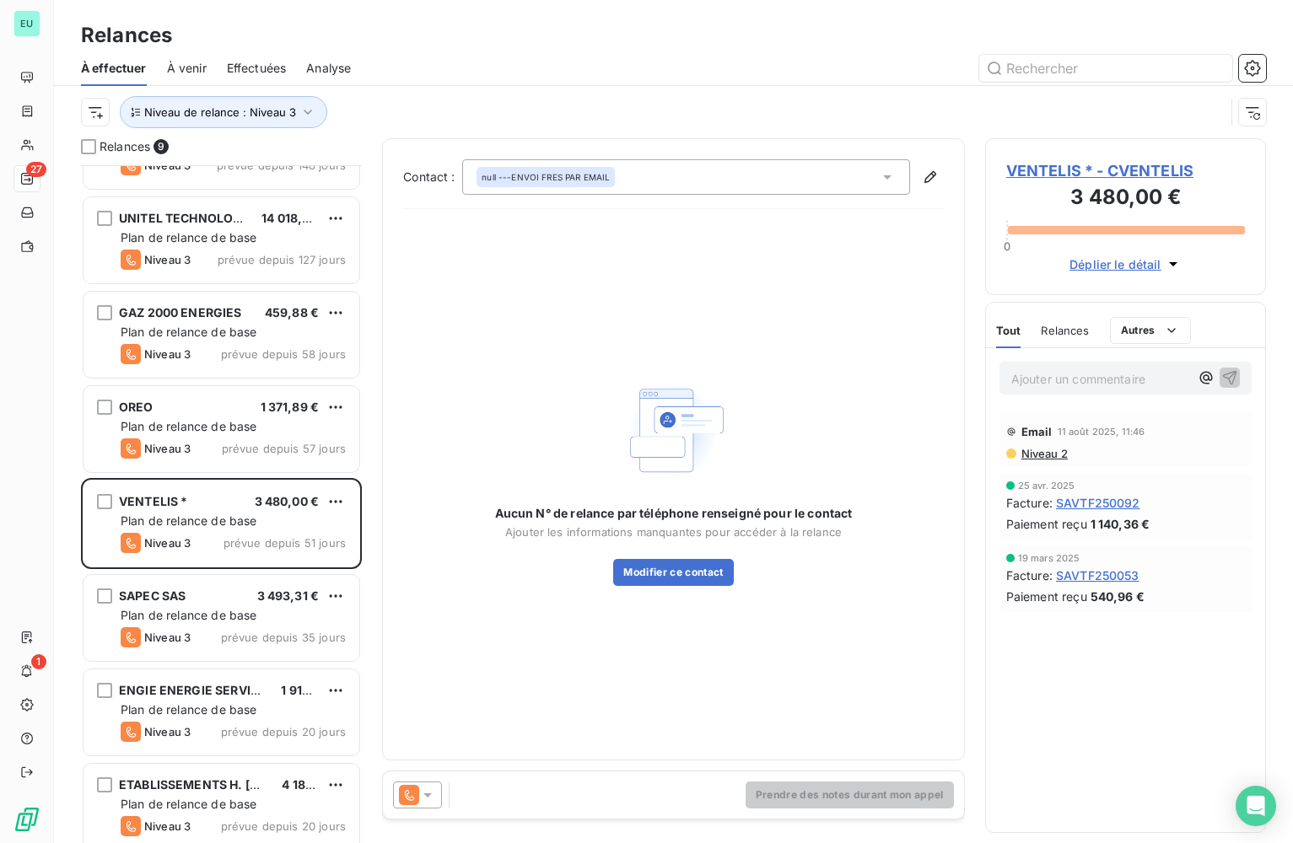
scroll to position [173, 0]
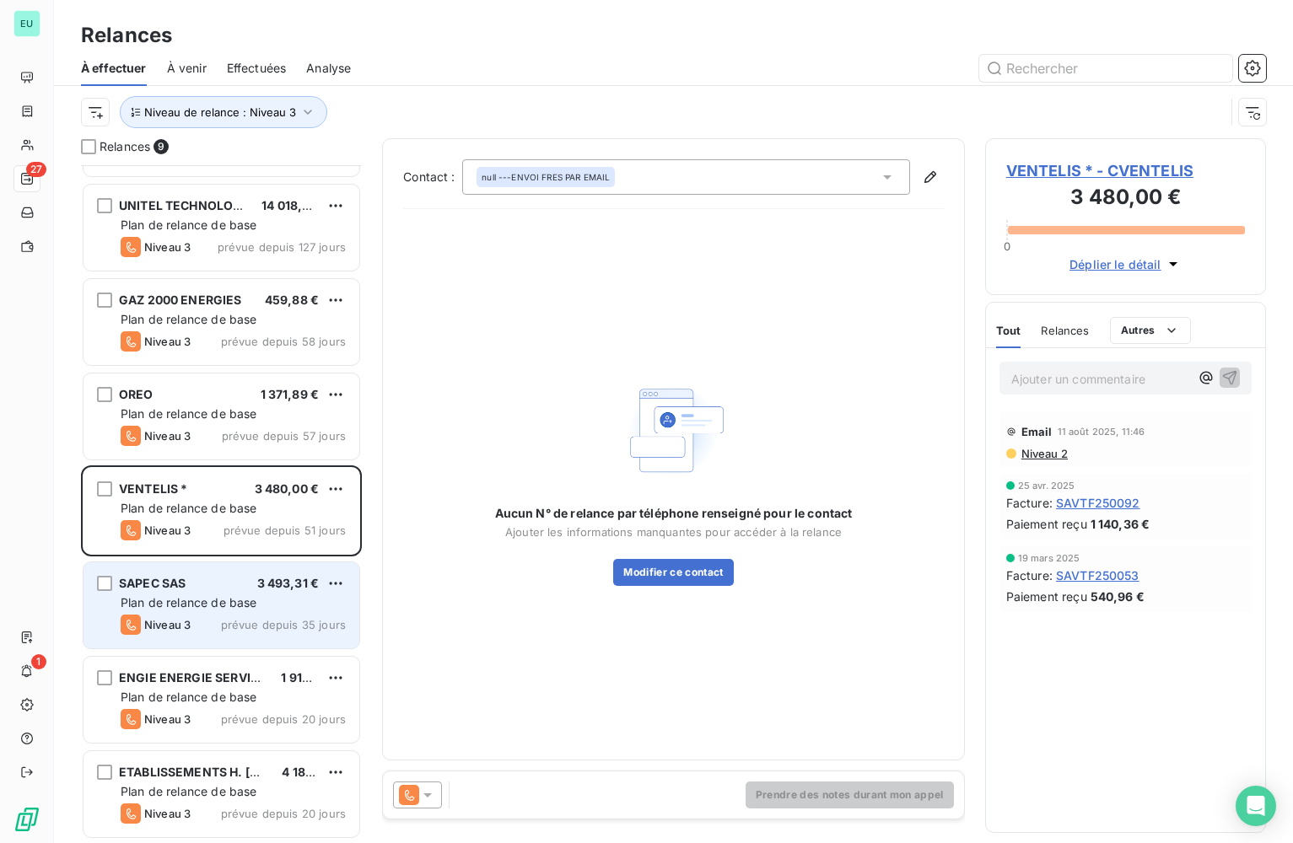
click at [223, 590] on div "SAPEC SAS 3 493,31 €" at bounding box center [233, 583] width 225 height 15
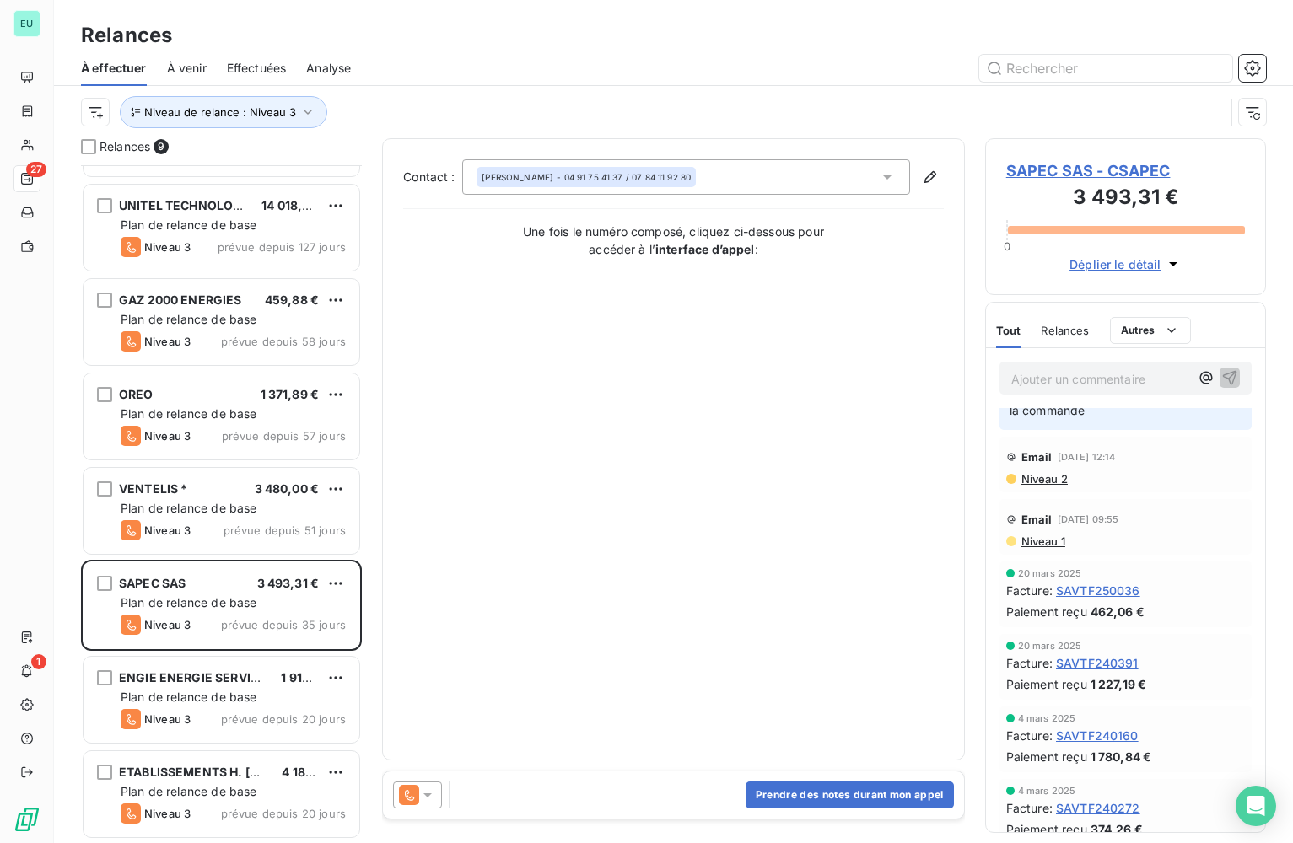
scroll to position [170, 0]
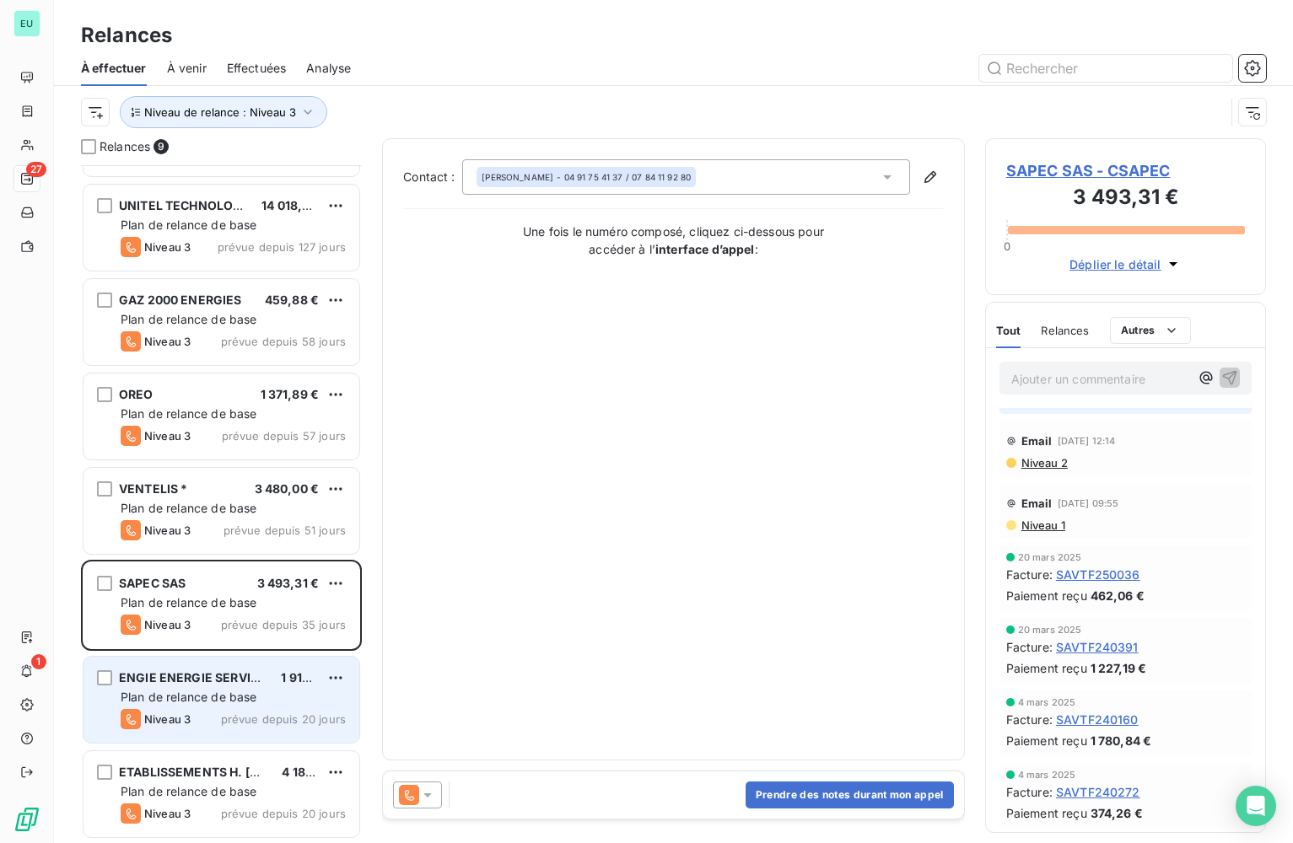
click at [302, 702] on div "Plan de relance de base" at bounding box center [233, 697] width 225 height 17
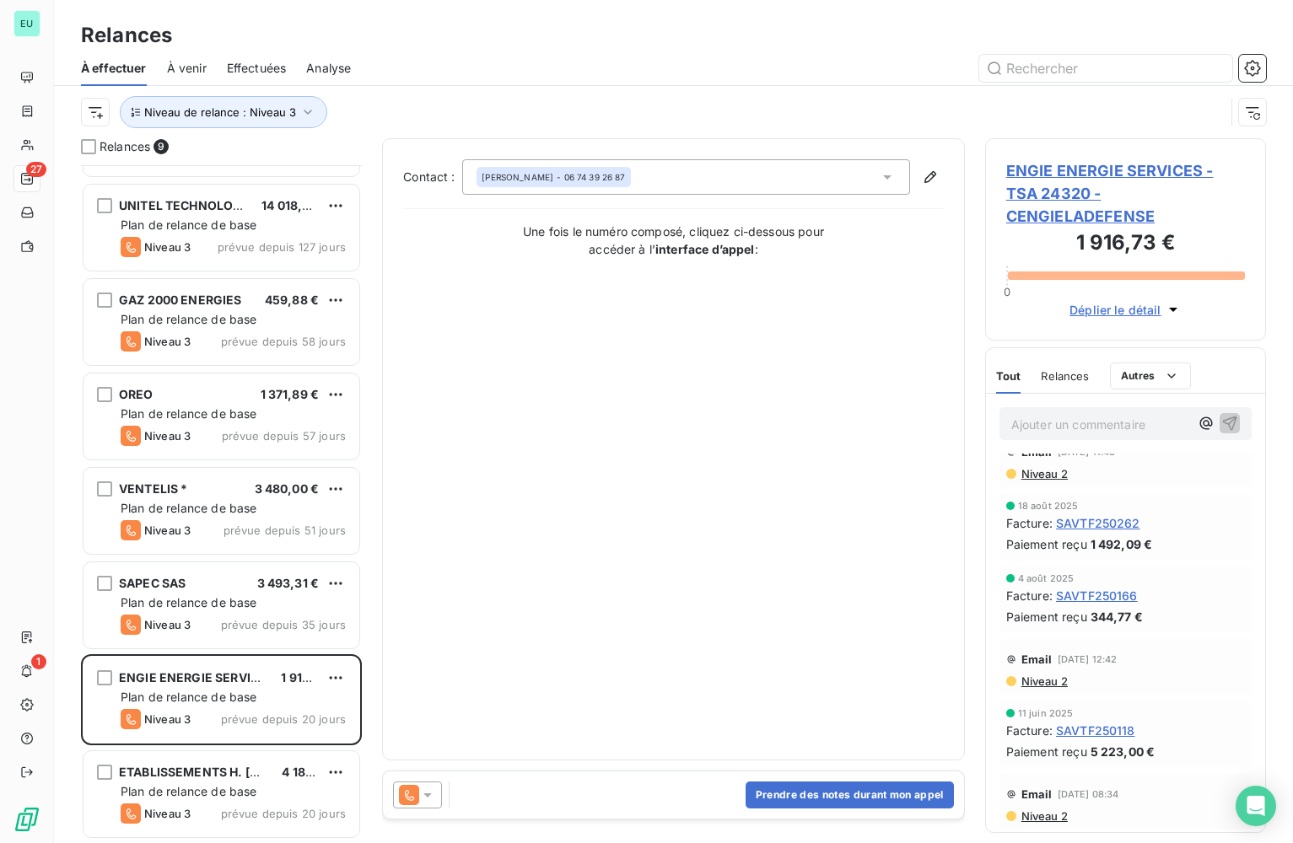
scroll to position [287, 0]
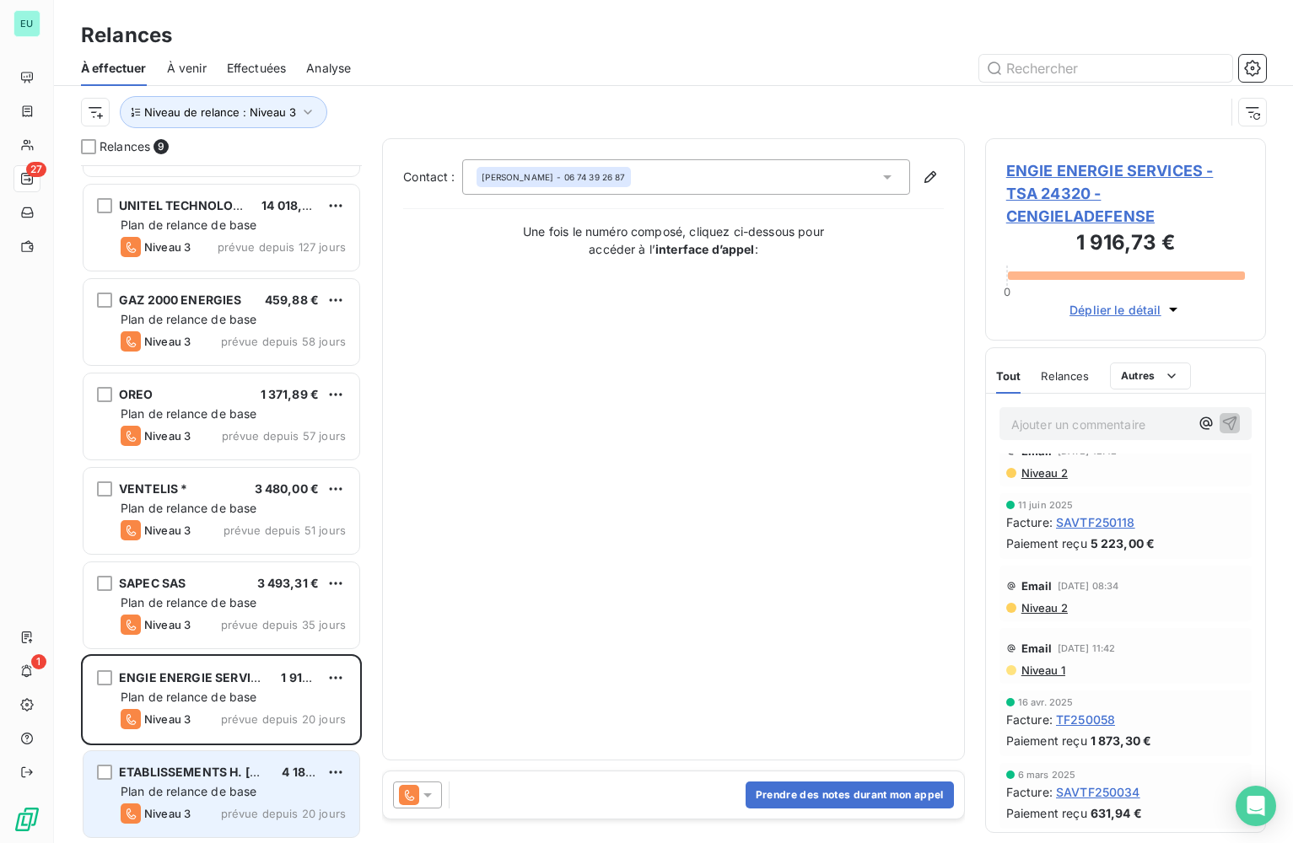
click at [205, 778] on span "ETABLISSEMENTS H. [GEOGRAPHIC_DATA]" at bounding box center [244, 772] width 251 height 14
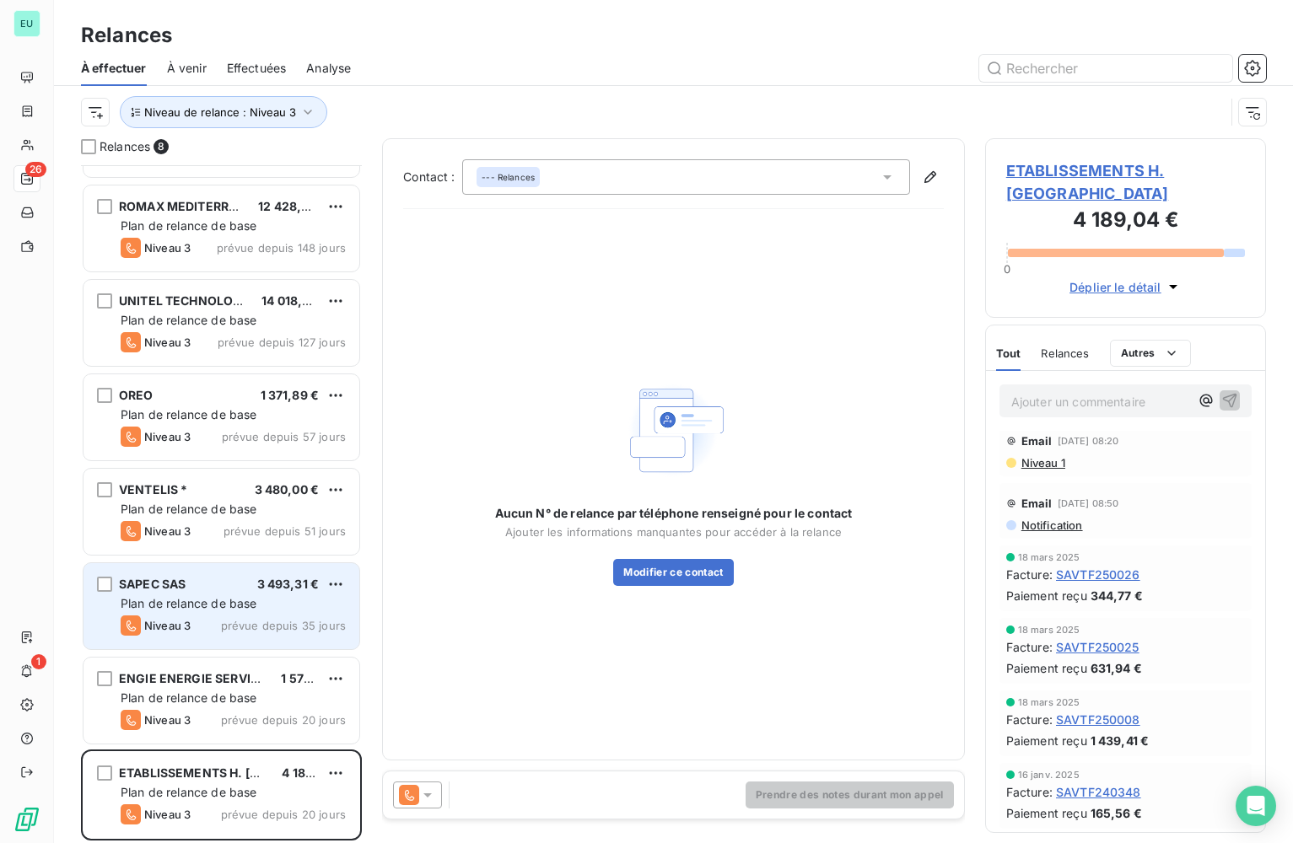
scroll to position [78, 0]
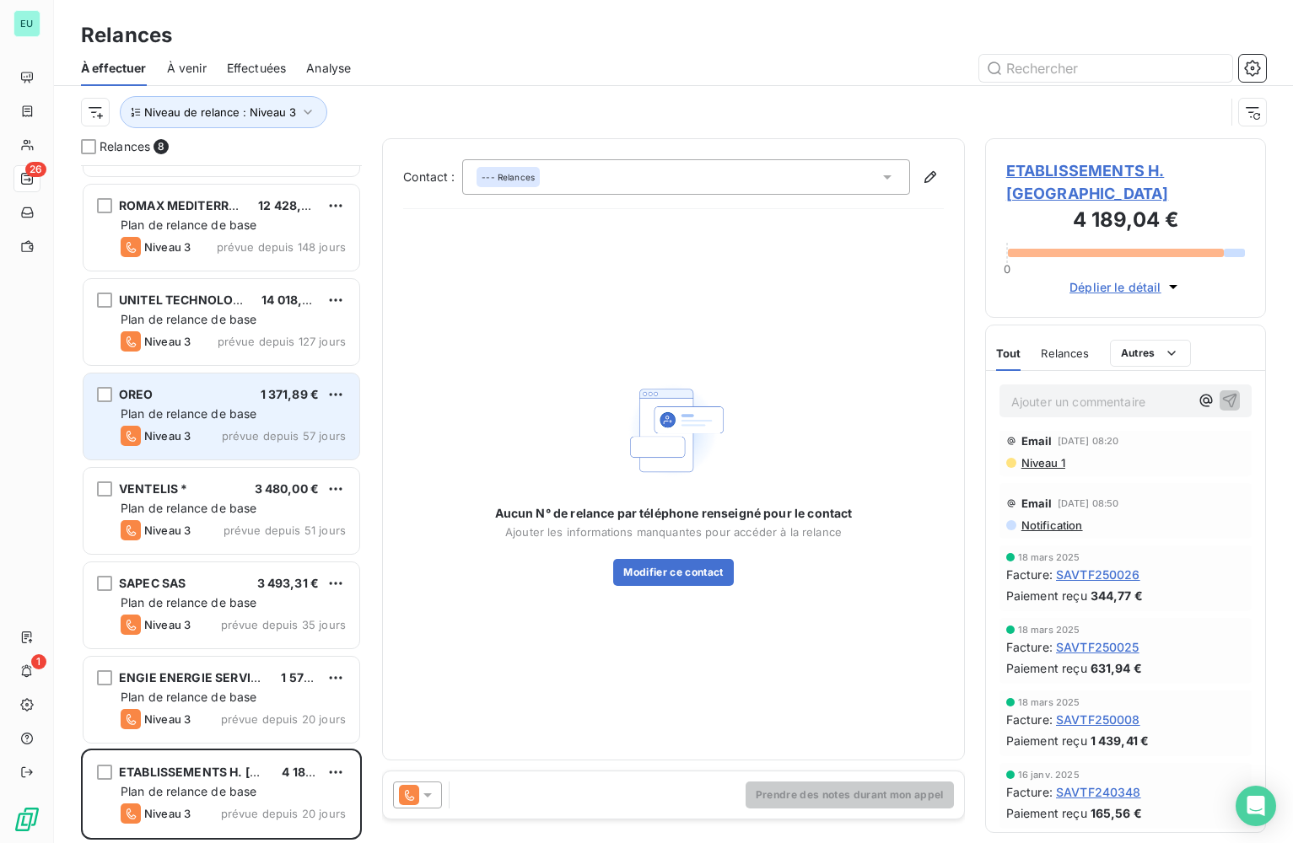
click at [187, 401] on div "OREO 1 371,89 €" at bounding box center [233, 394] width 225 height 15
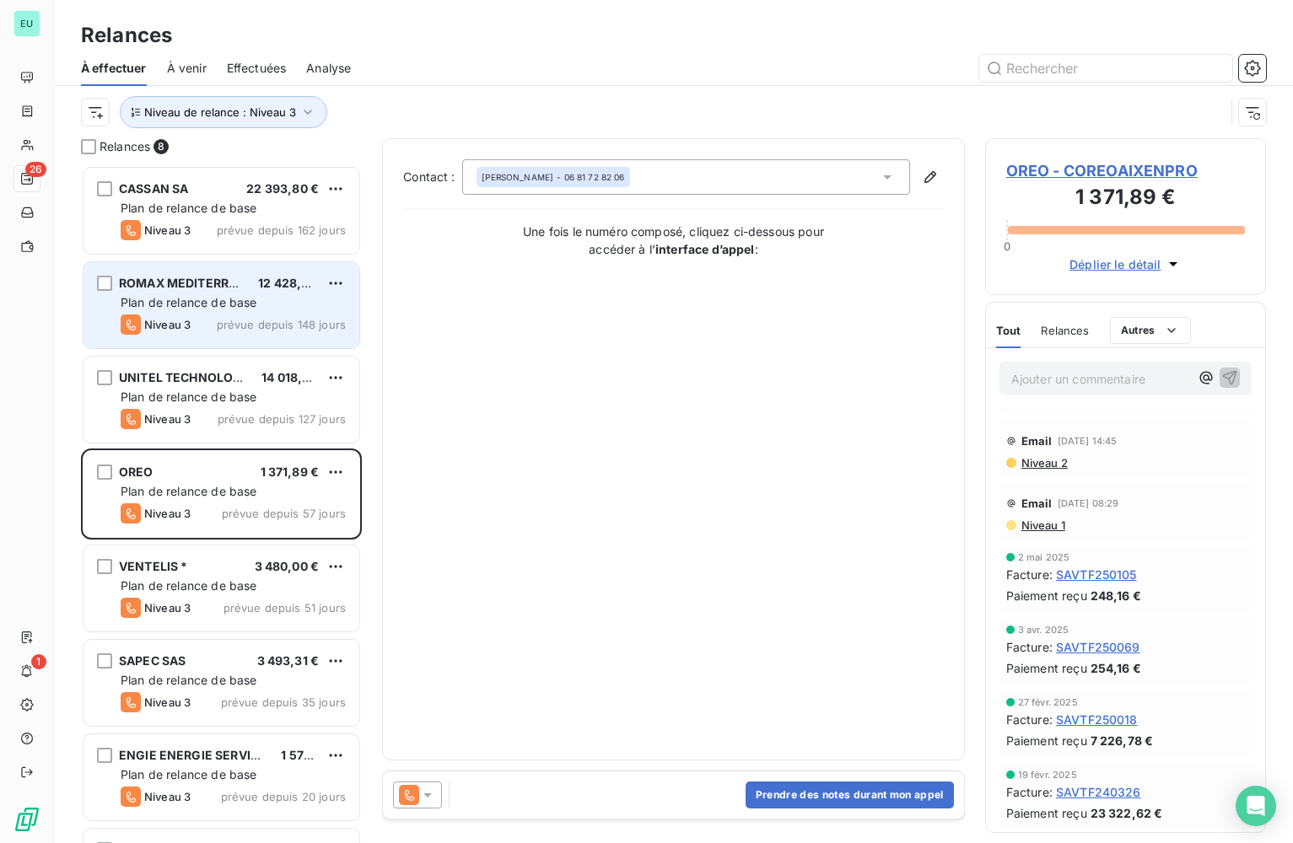
click at [179, 299] on span "Plan de relance de base" at bounding box center [189, 302] width 136 height 14
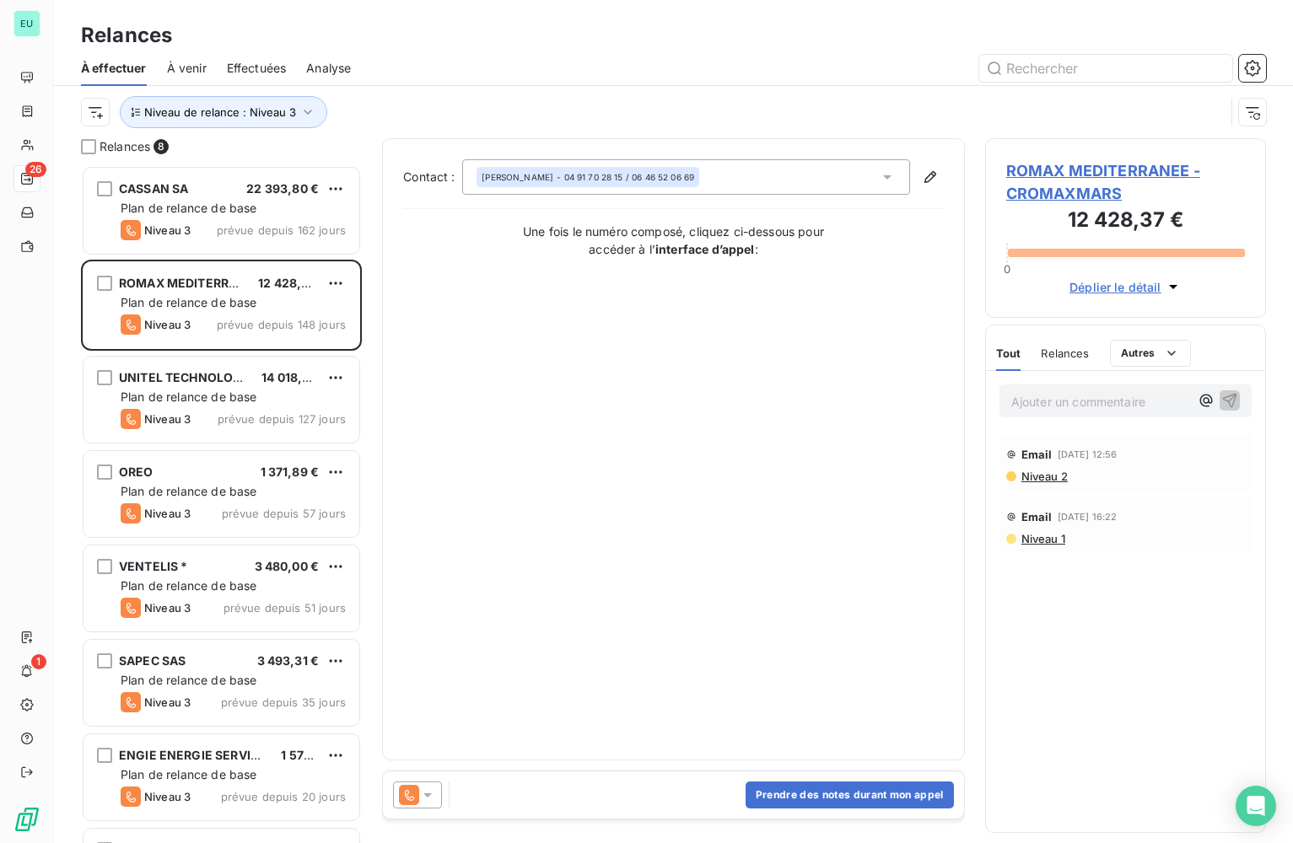
click at [1166, 286] on icon "button" at bounding box center [1173, 286] width 17 height 17
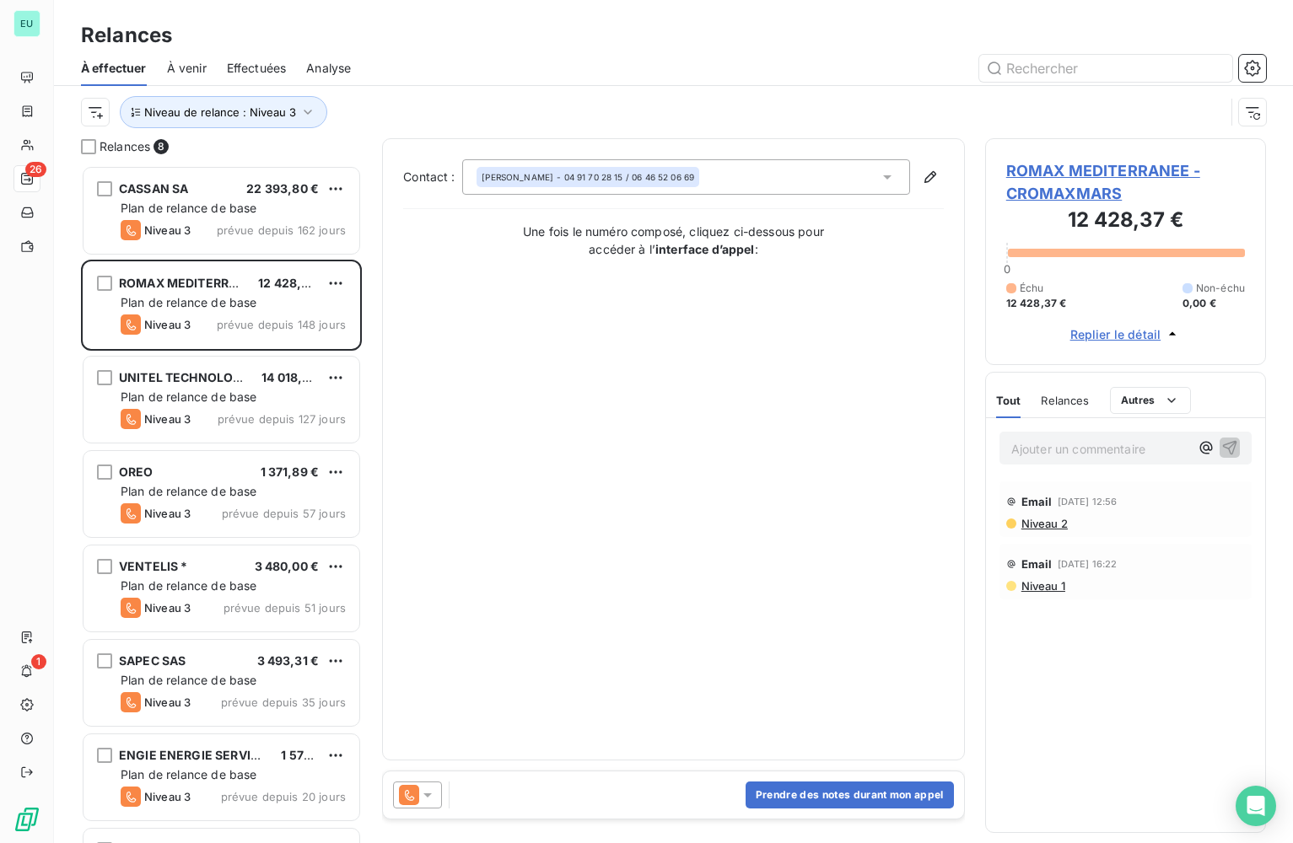
click at [1040, 306] on span "12 428,37 €" at bounding box center [1036, 303] width 61 height 15
click at [1074, 396] on span "Relances" at bounding box center [1065, 400] width 48 height 13
click at [1013, 403] on span "Tout" at bounding box center [1008, 400] width 24 height 13
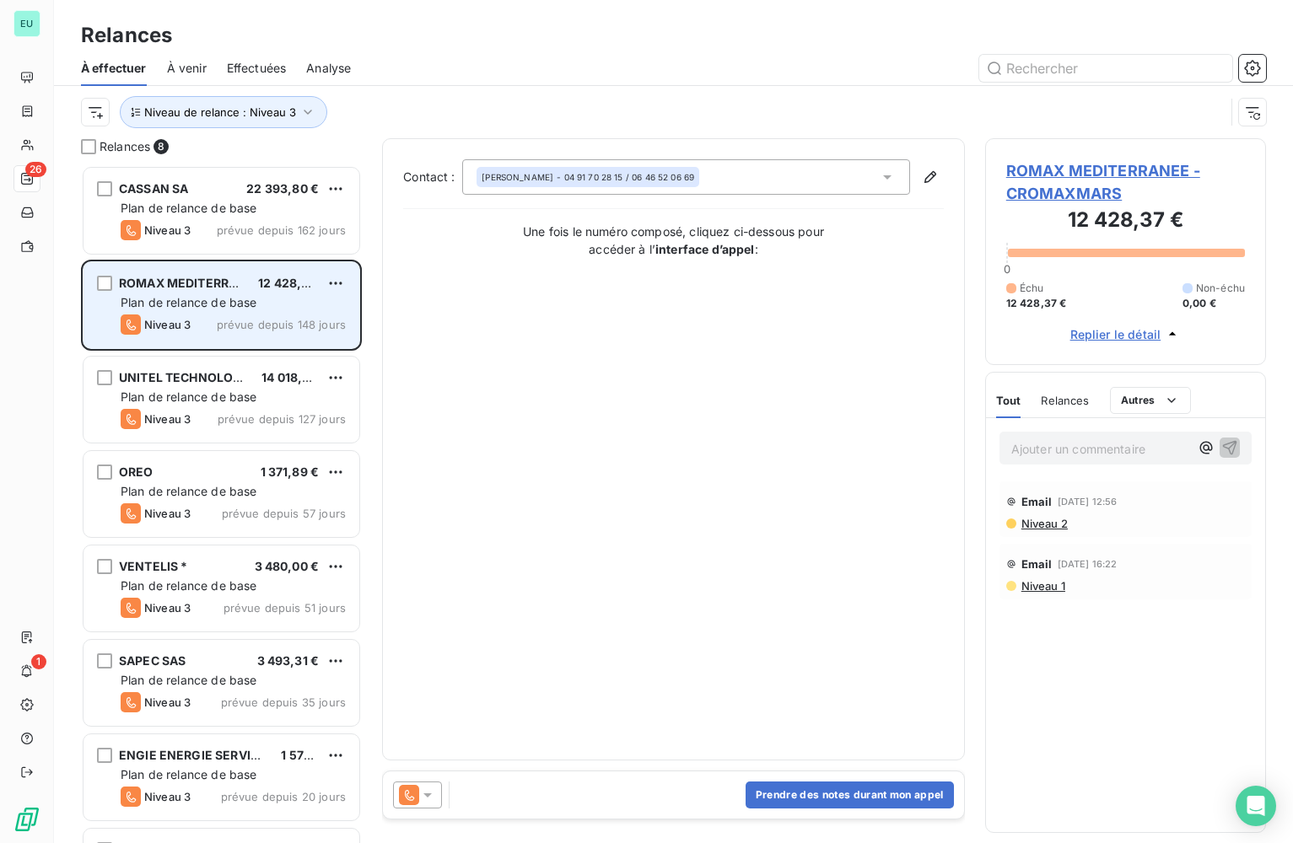
click at [254, 316] on div "Niveau 3 prévue depuis 148 jours" at bounding box center [233, 325] width 225 height 20
click at [105, 283] on div "grid" at bounding box center [104, 283] width 15 height 15
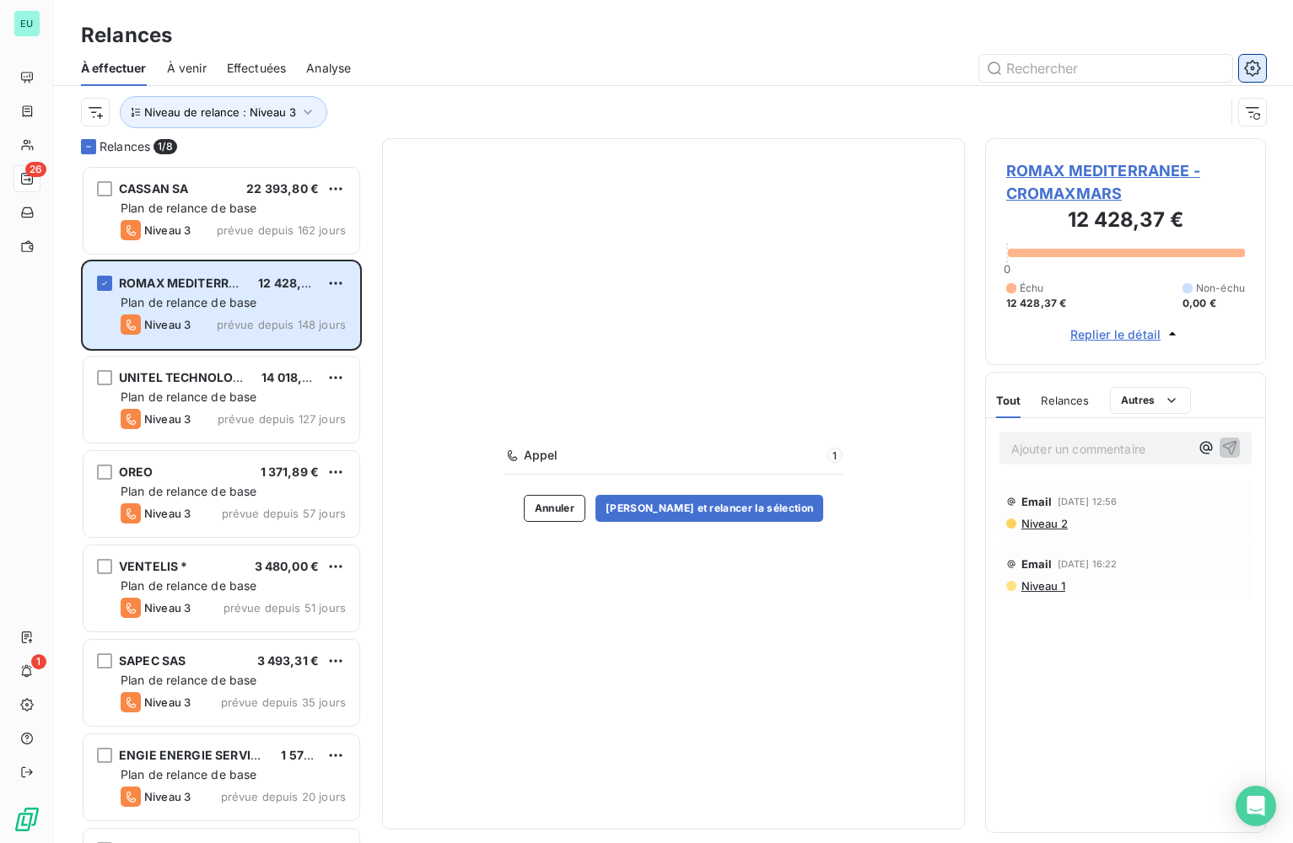
click at [1253, 64] on icon "button" at bounding box center [1252, 68] width 17 height 17
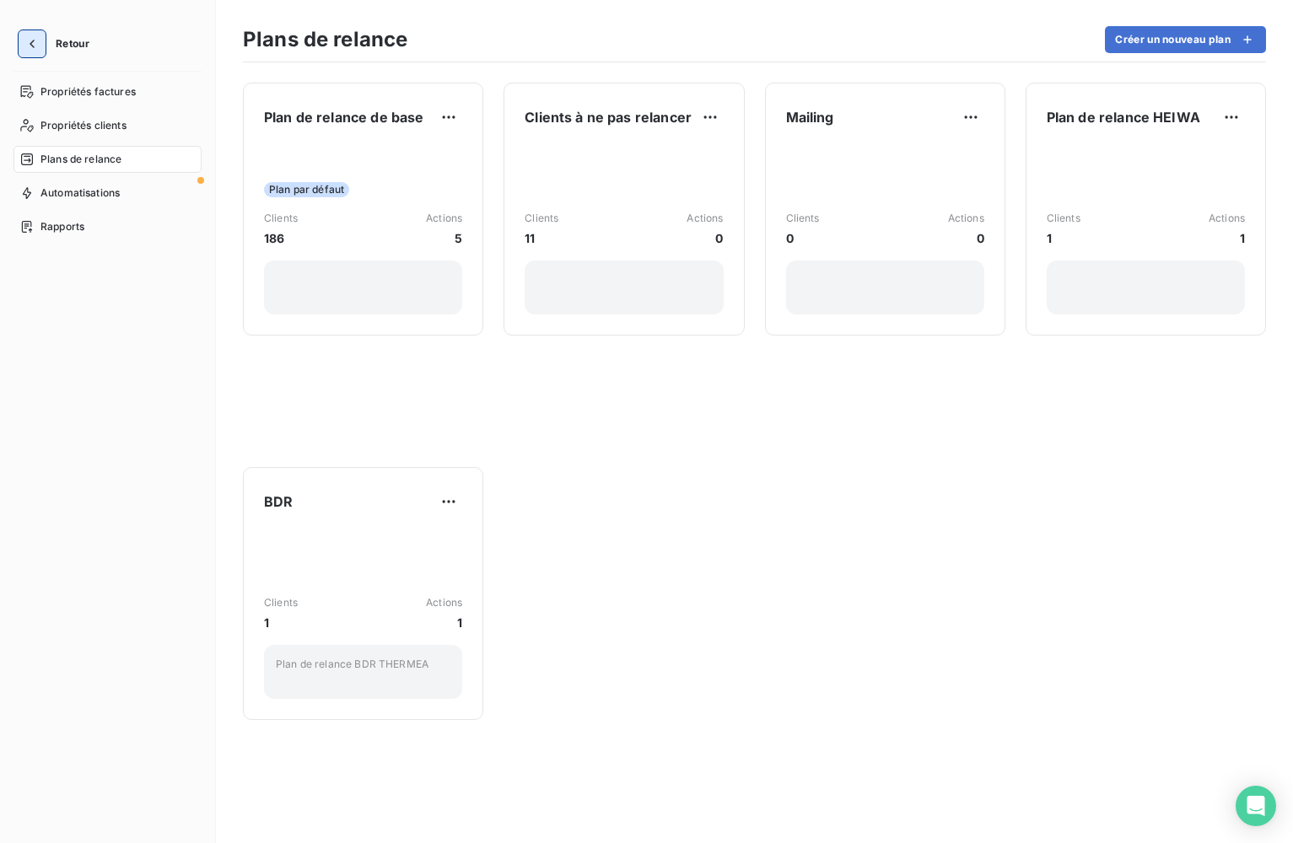
click at [33, 41] on icon "button" at bounding box center [32, 44] width 5 height 8
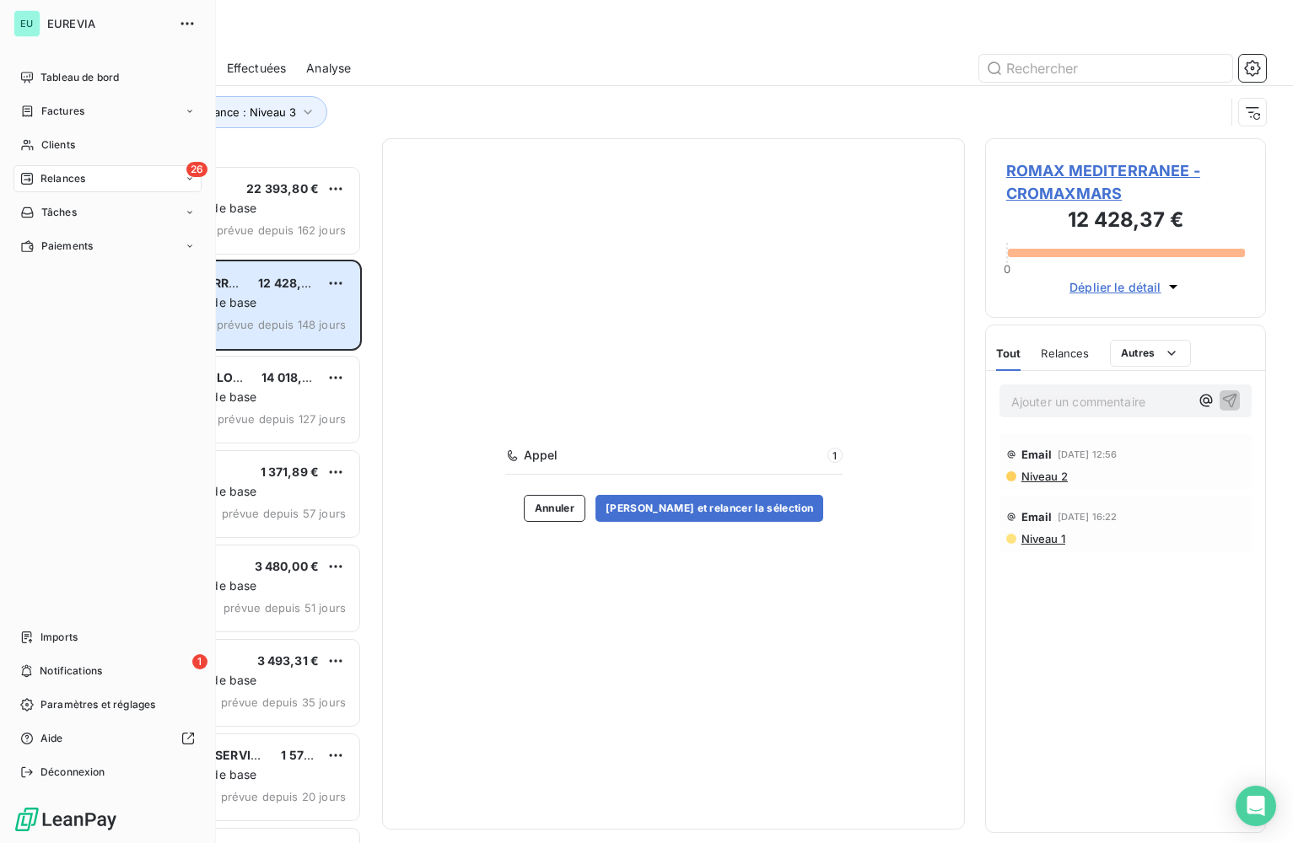
scroll to position [665, 269]
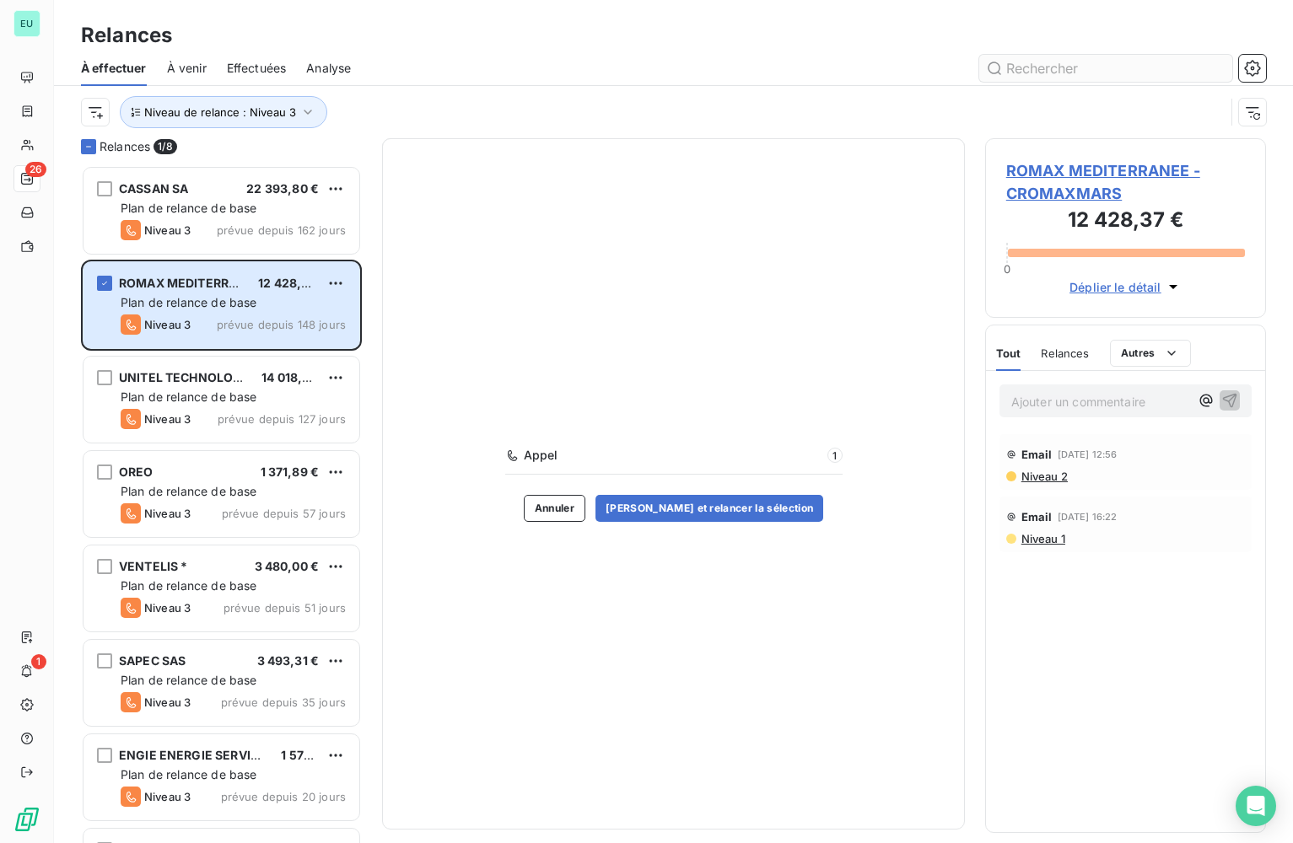
click at [1111, 68] on input "text" at bounding box center [1105, 68] width 253 height 27
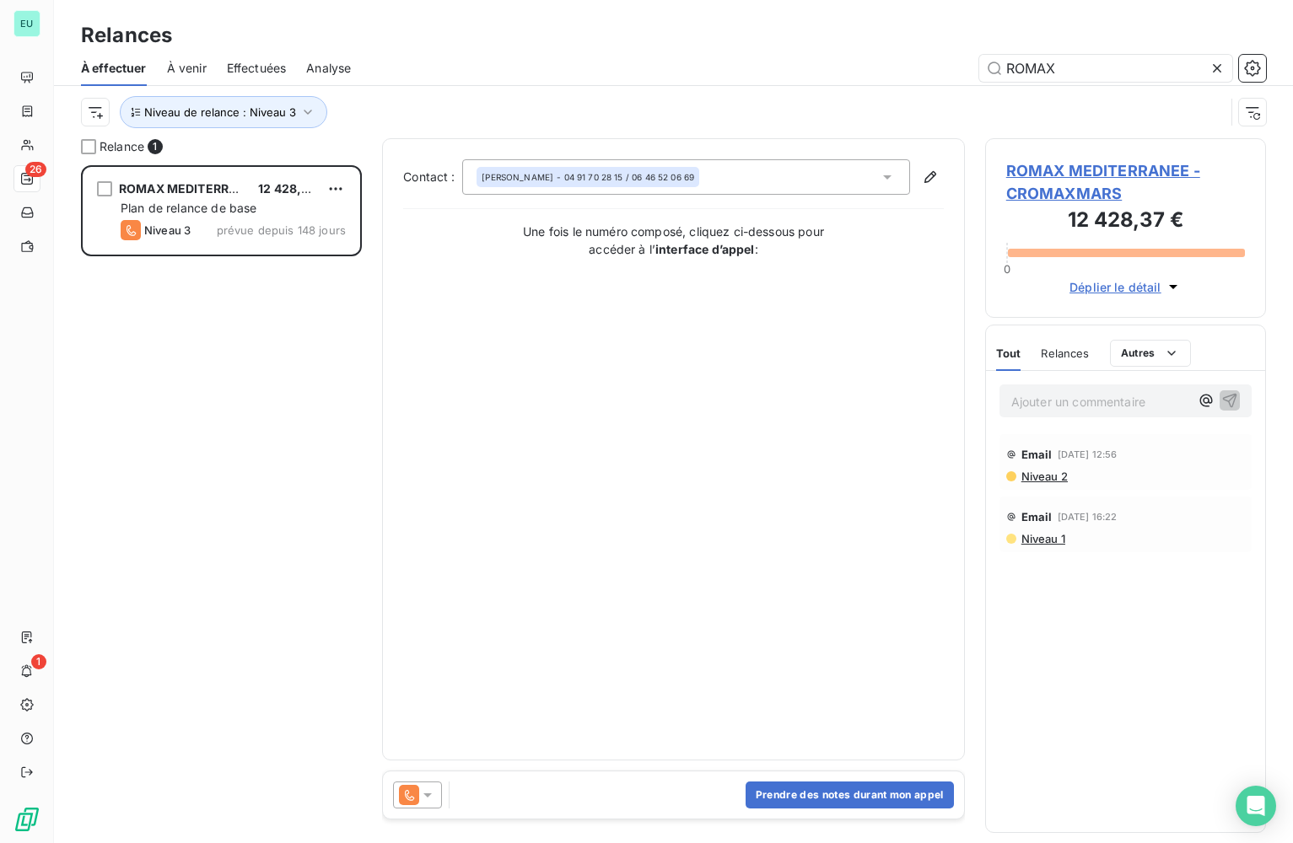
type input "ROMAX"
